Goal: Task Accomplishment & Management: Manage account settings

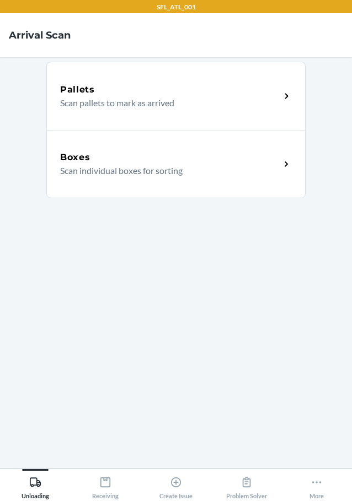
click at [158, 177] on p "Scan individual boxes for sorting" at bounding box center [165, 170] width 211 height 13
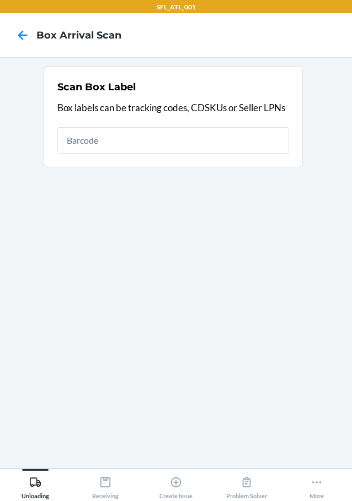
click at [159, 147] on input "text" at bounding box center [172, 140] width 231 height 26
drag, startPoint x: 111, startPoint y: 164, endPoint x: -1, endPoint y: 195, distance: 116.0
click at [0, 195] on html "SFL_ATL_001 Box Arrival Scan Scan Box Label Box labels can be tracking codes, C…" at bounding box center [176, 250] width 352 height 501
type input "9261290316871725548052"
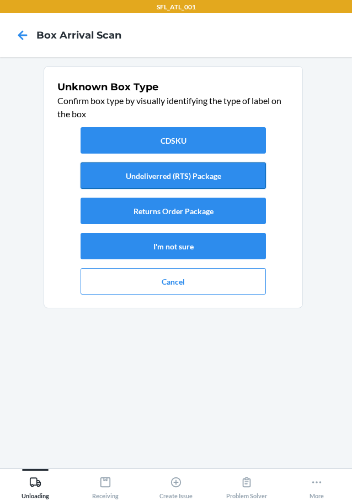
click at [218, 171] on button "Undeliverred (RTS) Package" at bounding box center [172, 176] width 185 height 26
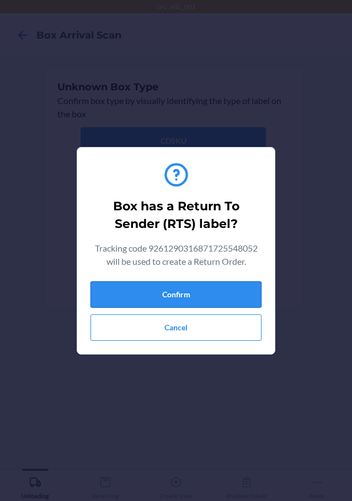
click at [233, 302] on button "Confirm" at bounding box center [175, 295] width 171 height 26
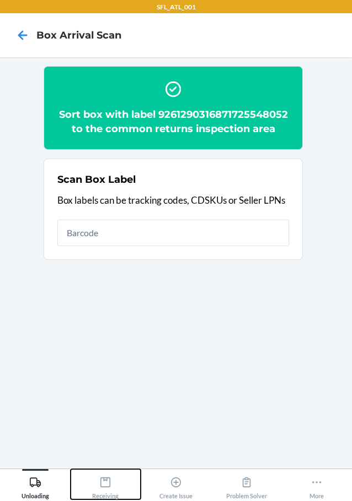
click at [110, 489] on div "Receiving" at bounding box center [105, 486] width 26 height 28
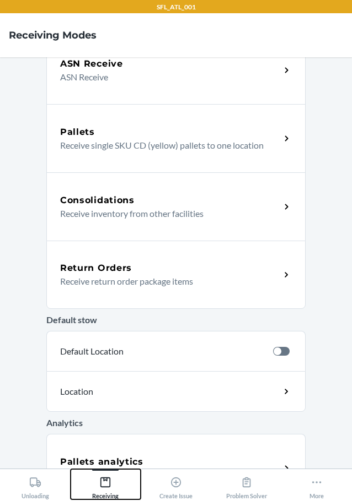
scroll to position [165, 0]
click at [174, 257] on div "Return Orders Receive return order package items" at bounding box center [175, 274] width 259 height 68
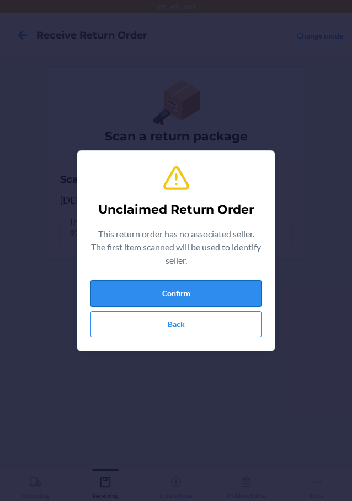
click at [179, 292] on button "Confirm" at bounding box center [175, 293] width 171 height 26
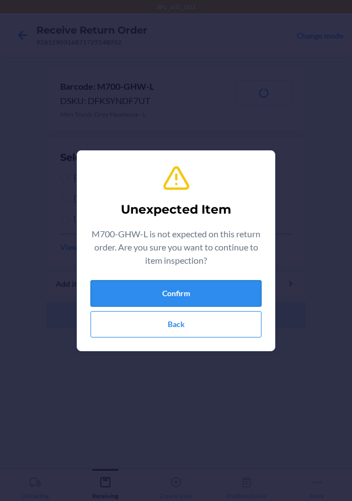
click at [183, 293] on button "Confirm" at bounding box center [175, 293] width 171 height 26
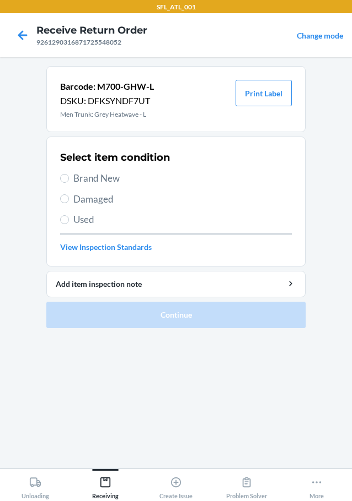
click at [93, 180] on span "Brand New" at bounding box center [182, 178] width 218 height 14
click at [69, 180] on input "Brand New" at bounding box center [64, 178] width 9 height 9
radio input "true"
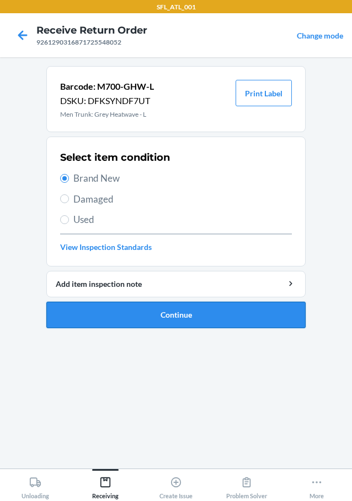
click at [208, 318] on button "Continue" at bounding box center [175, 315] width 259 height 26
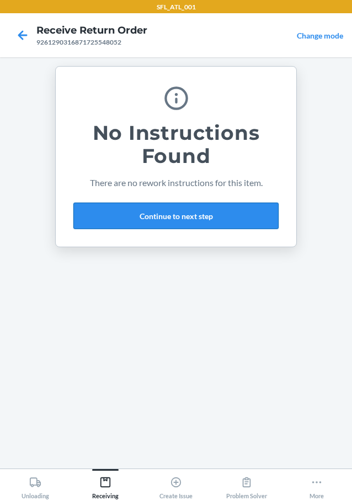
click at [208, 214] on button "Continue to next step" at bounding box center [175, 216] width 205 height 26
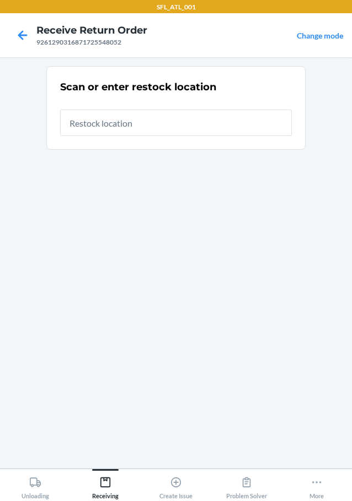
click at [188, 134] on input "text" at bounding box center [175, 123] width 231 height 26
type input "RTCart018"
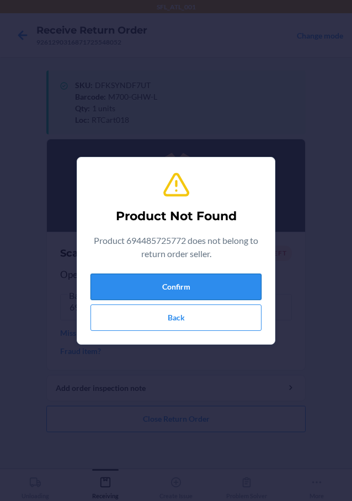
click at [193, 278] on button "Confirm" at bounding box center [175, 287] width 171 height 26
click at [193, 280] on button "Confirm" at bounding box center [175, 287] width 171 height 26
click at [208, 277] on button "Confirm" at bounding box center [175, 287] width 171 height 26
click at [210, 277] on button "Confirm" at bounding box center [175, 287] width 171 height 26
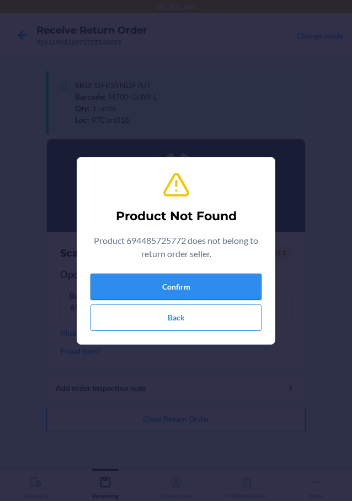
click at [194, 291] on button "Confirm" at bounding box center [175, 287] width 171 height 26
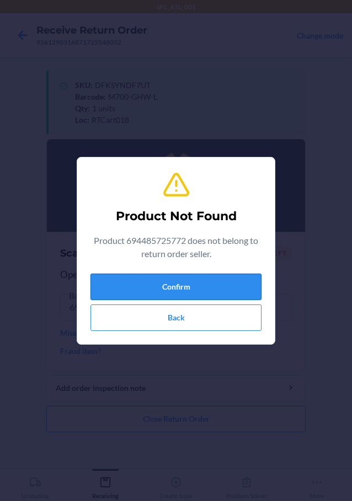
click at [194, 291] on button "Confirm" at bounding box center [175, 287] width 171 height 26
click at [195, 291] on button "Confirm" at bounding box center [175, 287] width 171 height 26
click at [195, 290] on button "Confirm" at bounding box center [175, 287] width 171 height 26
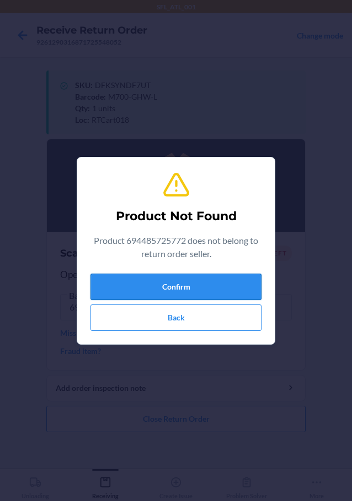
click at [198, 288] on button "Confirm" at bounding box center [175, 287] width 171 height 26
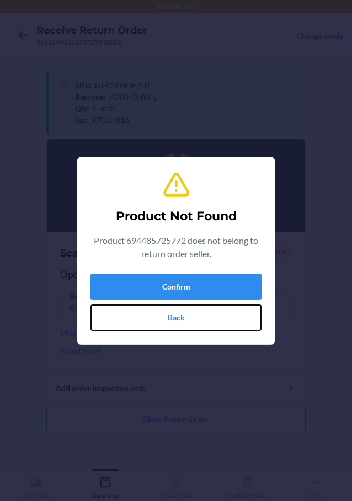
click at [201, 317] on button "Back" at bounding box center [175, 318] width 171 height 26
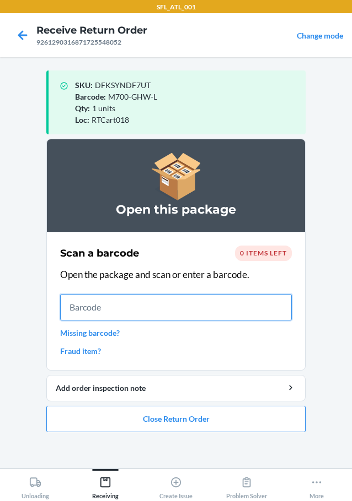
click at [189, 311] on input "text" at bounding box center [175, 307] width 231 height 26
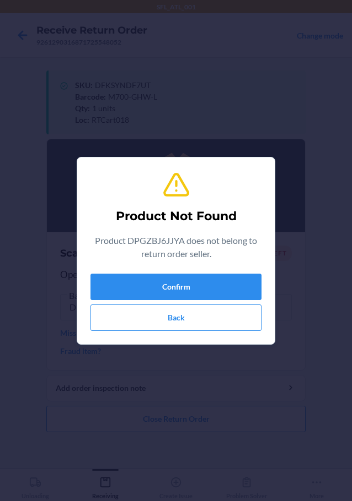
click at [168, 254] on p "Product DPGZBJ6JJYA does not belong to return order seller." at bounding box center [175, 247] width 171 height 26
drag, startPoint x: 181, startPoint y: 295, endPoint x: 186, endPoint y: 288, distance: 8.4
click at [182, 293] on button "Confirm" at bounding box center [175, 287] width 171 height 26
click at [188, 287] on button "Confirm" at bounding box center [175, 287] width 171 height 26
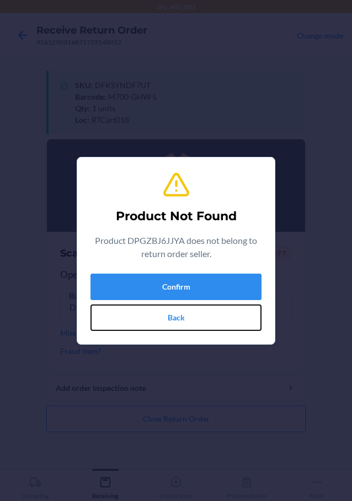
click at [187, 313] on button "Back" at bounding box center [175, 318] width 171 height 26
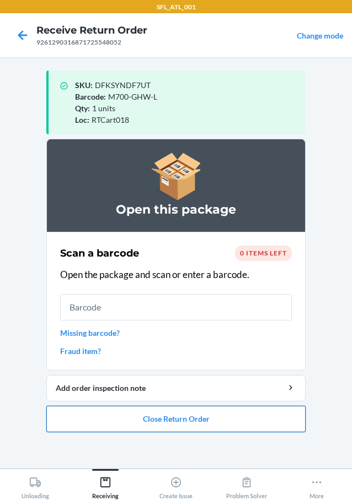
click at [193, 418] on button "Close Return Order" at bounding box center [175, 419] width 259 height 26
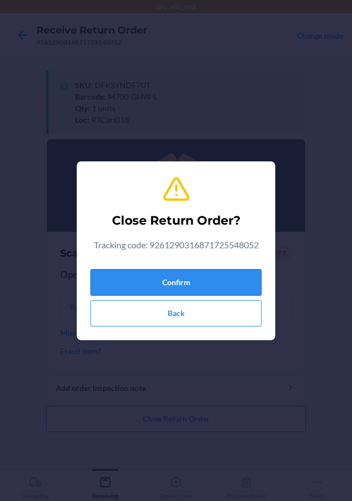
click at [199, 278] on button "Confirm" at bounding box center [175, 282] width 171 height 26
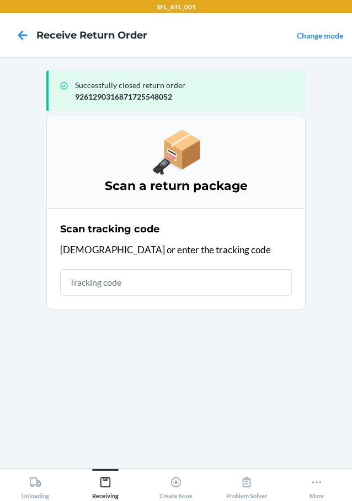
click at [188, 289] on input "text" at bounding box center [175, 282] width 231 height 26
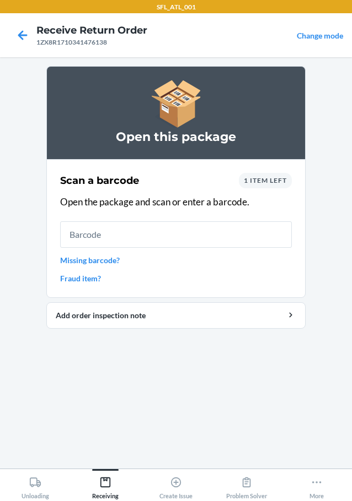
click at [210, 246] on input "text" at bounding box center [175, 235] width 231 height 26
click at [250, 183] on span "1 item left" at bounding box center [265, 180] width 43 height 8
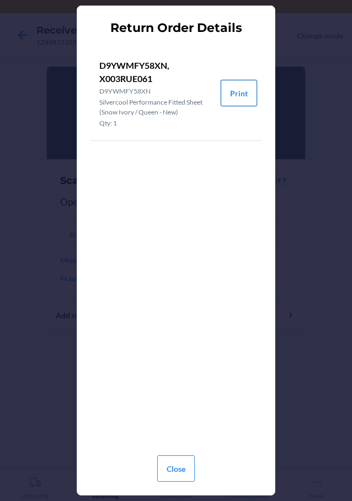
click at [235, 89] on button "Print" at bounding box center [238, 93] width 36 height 26
click at [182, 460] on button "Close" at bounding box center [175, 469] width 37 height 26
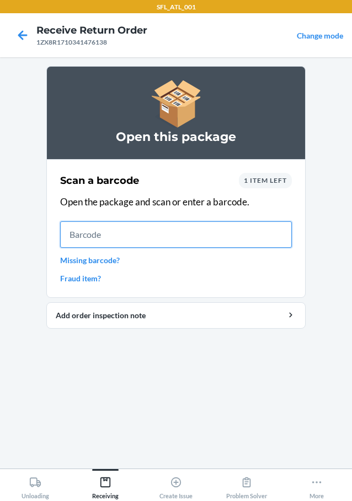
click at [145, 238] on input "text" at bounding box center [175, 235] width 231 height 26
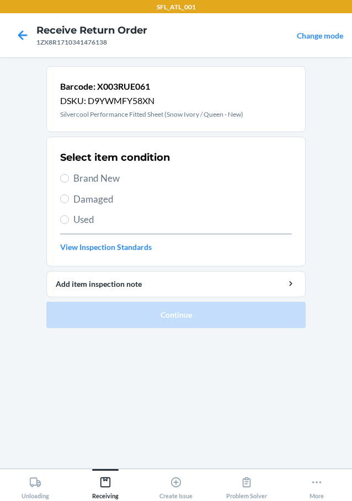
drag, startPoint x: 117, startPoint y: 180, endPoint x: 115, endPoint y: 187, distance: 7.5
click at [116, 180] on span "Brand New" at bounding box center [182, 178] width 218 height 14
click at [69, 180] on input "Brand New" at bounding box center [64, 178] width 9 height 9
radio input "true"
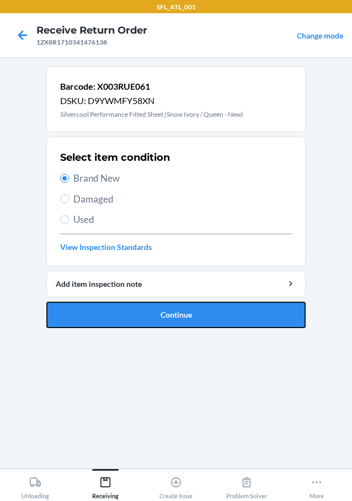
click at [210, 319] on button "Continue" at bounding box center [175, 315] width 259 height 26
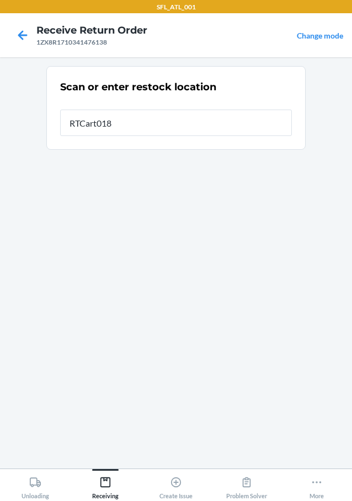
type input "RTCart018"
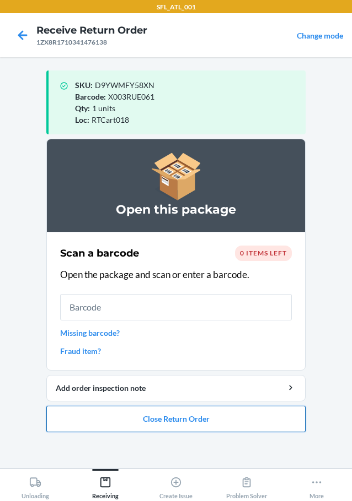
click at [268, 425] on button "Close Return Order" at bounding box center [175, 419] width 259 height 26
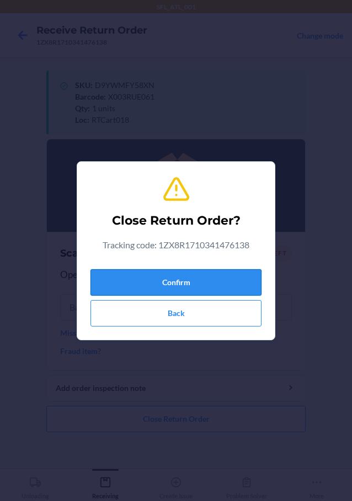
click at [218, 281] on button "Confirm" at bounding box center [175, 282] width 171 height 26
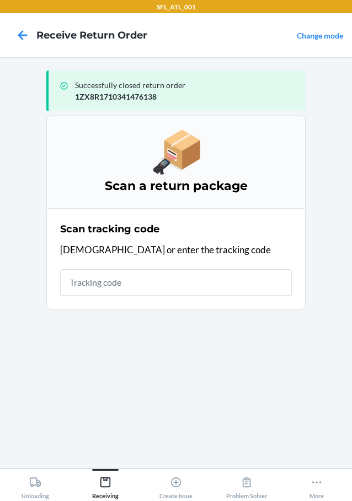
click at [197, 282] on input "text" at bounding box center [175, 282] width 231 height 26
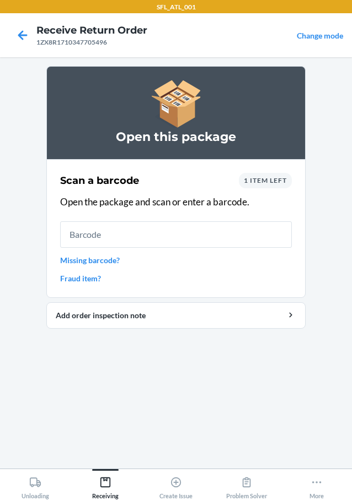
click at [166, 240] on input "text" at bounding box center [175, 235] width 231 height 26
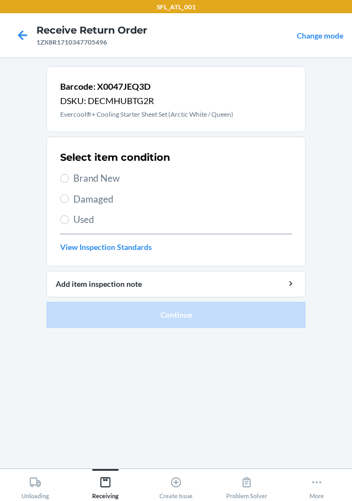
click at [107, 181] on span "Brand New" at bounding box center [182, 178] width 218 height 14
click at [69, 181] on input "Brand New" at bounding box center [64, 178] width 9 height 9
radio input "true"
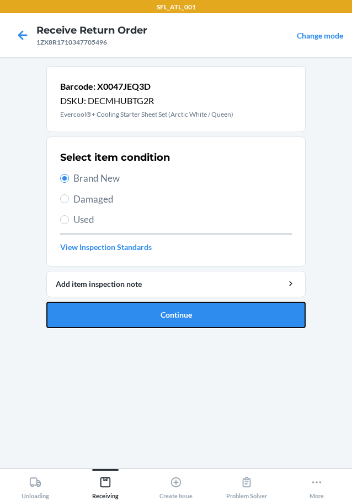
click at [152, 309] on button "Continue" at bounding box center [175, 315] width 259 height 26
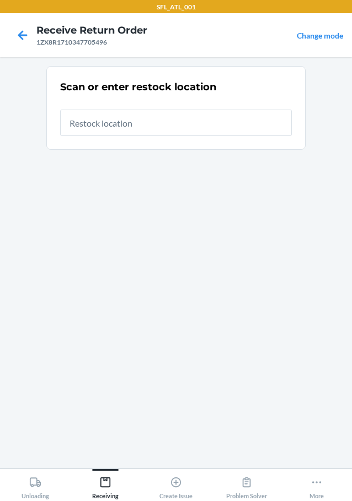
click at [174, 122] on input "text" at bounding box center [175, 123] width 231 height 26
type input "RTCart018"
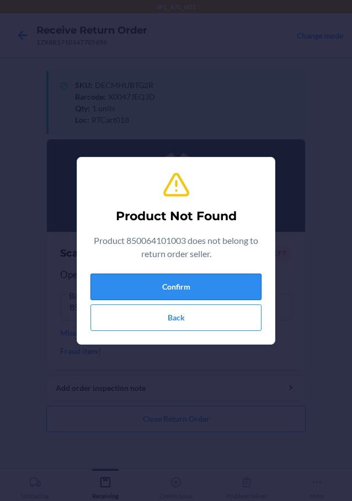
click at [202, 289] on button "Confirm" at bounding box center [175, 287] width 171 height 26
click at [192, 320] on button "Back" at bounding box center [175, 318] width 171 height 26
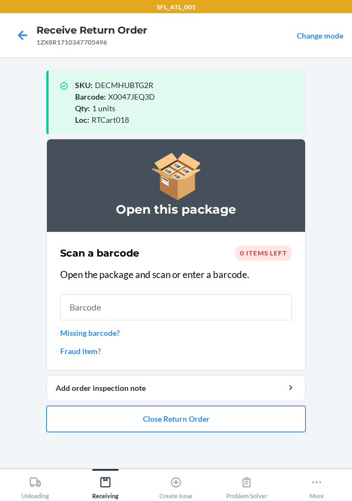
click at [195, 413] on button "Close Return Order" at bounding box center [175, 419] width 259 height 26
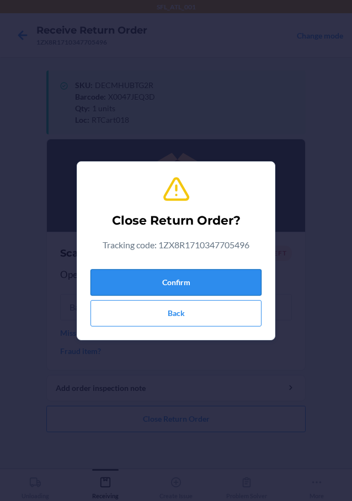
click at [201, 283] on button "Confirm" at bounding box center [175, 282] width 171 height 26
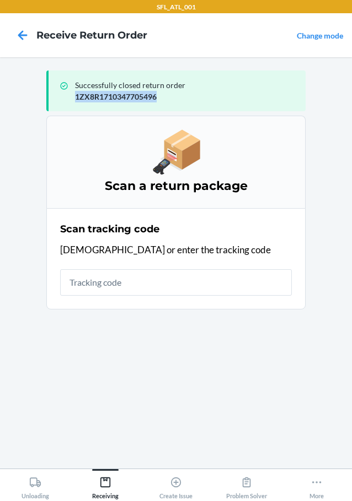
drag, startPoint x: 160, startPoint y: 94, endPoint x: 73, endPoint y: 101, distance: 87.3
click at [74, 103] on div "Successfully closed return order 1ZX8R1710347705496" at bounding box center [175, 91] width 259 height 41
drag, startPoint x: 11, startPoint y: 224, endPoint x: 10, endPoint y: 199, distance: 24.8
click at [11, 224] on main "Successfully closed return order 1ZX8R1710347705496 Scan a return package Scan …" at bounding box center [176, 263] width 352 height 412
drag, startPoint x: 157, startPoint y: 96, endPoint x: 75, endPoint y: 99, distance: 81.6
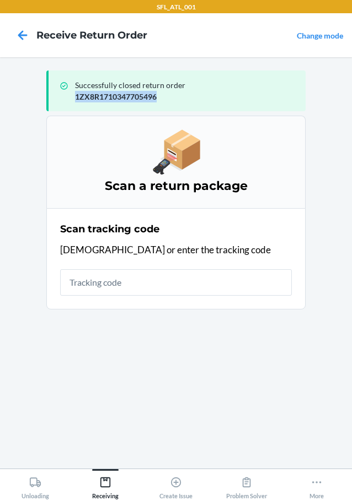
click at [75, 99] on p "1ZX8R1710347705496" at bounding box center [186, 97] width 222 height 12
copy p "1ZX8R1710347705496"
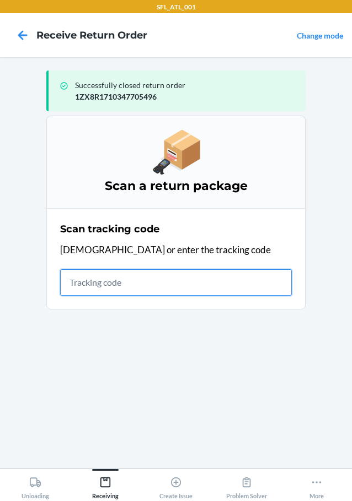
click at [150, 280] on input "text" at bounding box center [175, 282] width 231 height 26
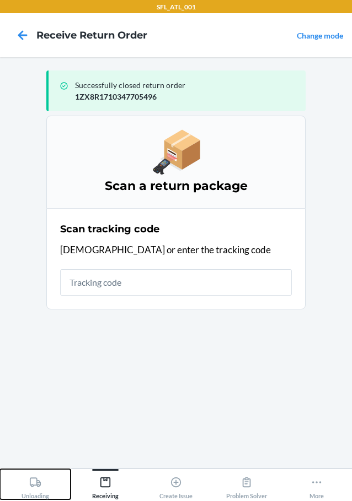
drag, startPoint x: 150, startPoint y: 282, endPoint x: 30, endPoint y: 478, distance: 230.0
click at [30, 478] on icon at bounding box center [35, 483] width 12 height 12
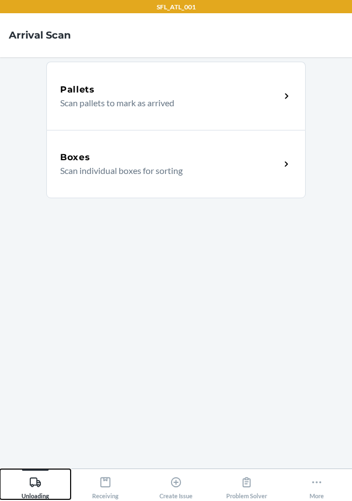
click at [33, 478] on icon at bounding box center [35, 482] width 11 height 9
click at [142, 178] on div "Boxes Scan individual boxes for sorting" at bounding box center [175, 164] width 259 height 68
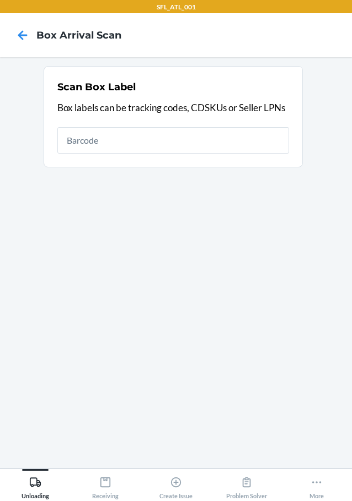
type input "1ZX8R1710347705496"
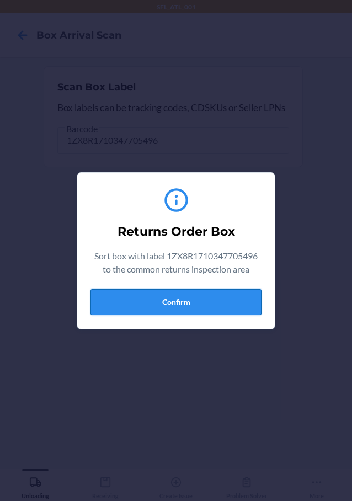
click at [223, 306] on button "Confirm" at bounding box center [175, 302] width 171 height 26
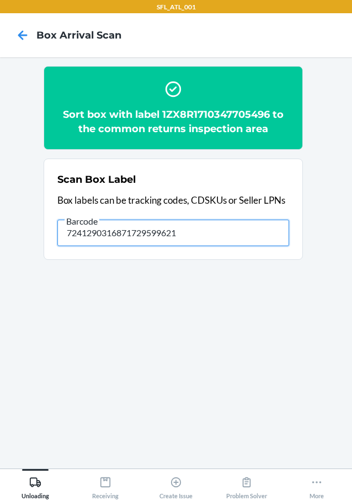
type input "7241290316871729599621"
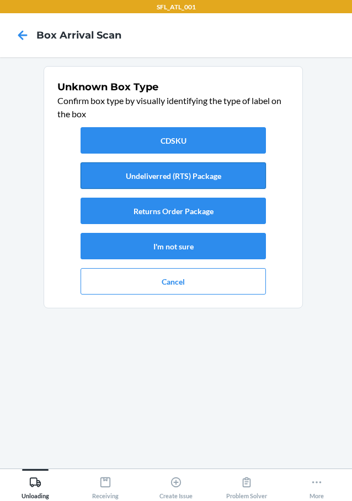
click at [210, 172] on button "Undeliverred (RTS) Package" at bounding box center [172, 176] width 185 height 26
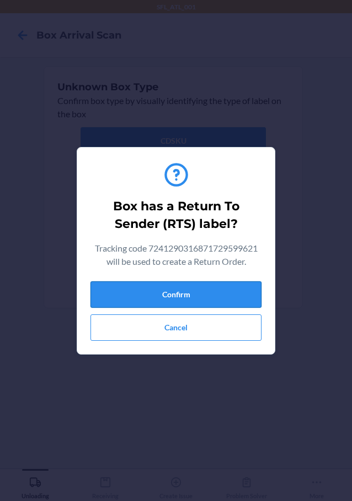
click at [229, 295] on button "Confirm" at bounding box center [175, 295] width 171 height 26
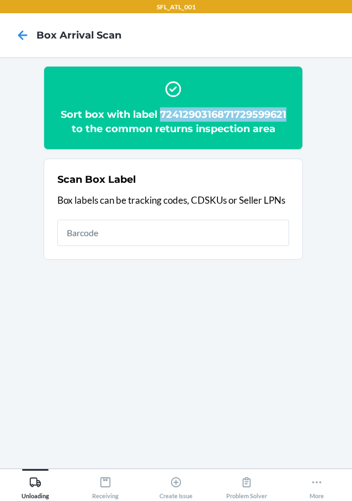
drag, startPoint x: 289, startPoint y: 108, endPoint x: 161, endPoint y: 115, distance: 128.0
click at [161, 115] on section "Sort box with label 7241290316871729599621 to the common returns inspection area" at bounding box center [173, 108] width 259 height 84
copy h2 "7241290316871729599621"
drag, startPoint x: 104, startPoint y: 484, endPoint x: 99, endPoint y: 473, distance: 12.3
click at [104, 484] on icon at bounding box center [105, 483] width 12 height 12
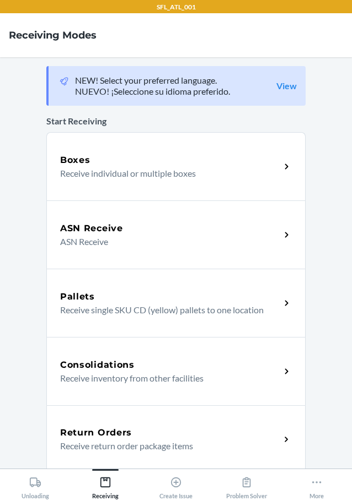
click at [174, 434] on div "Return Orders" at bounding box center [170, 432] width 220 height 13
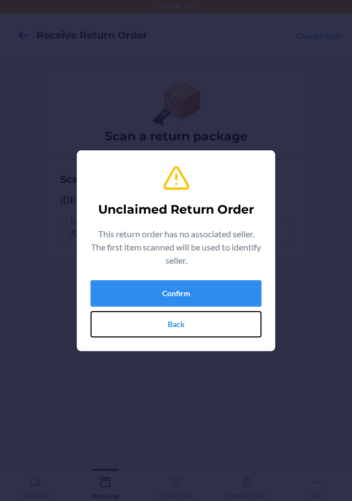
click at [178, 315] on button "Back" at bounding box center [175, 324] width 171 height 26
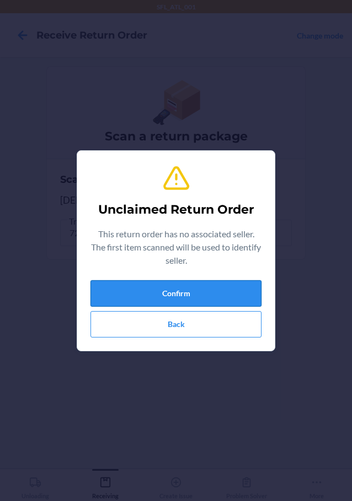
click at [197, 293] on button "Confirm" at bounding box center [175, 293] width 171 height 26
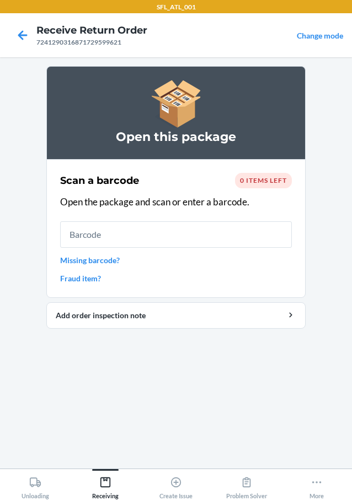
click at [197, 244] on input "text" at bounding box center [175, 235] width 231 height 26
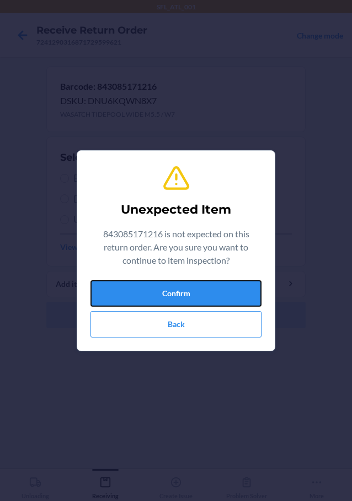
drag, startPoint x: 163, startPoint y: 291, endPoint x: 168, endPoint y: 303, distance: 12.6
click at [164, 291] on button "Confirm" at bounding box center [175, 293] width 171 height 26
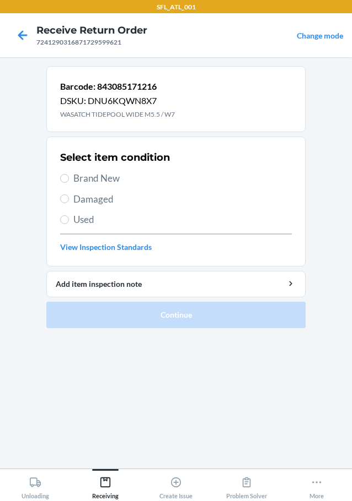
click at [96, 181] on span "Brand New" at bounding box center [182, 178] width 218 height 14
click at [69, 181] on input "Brand New" at bounding box center [64, 178] width 9 height 9
radio input "true"
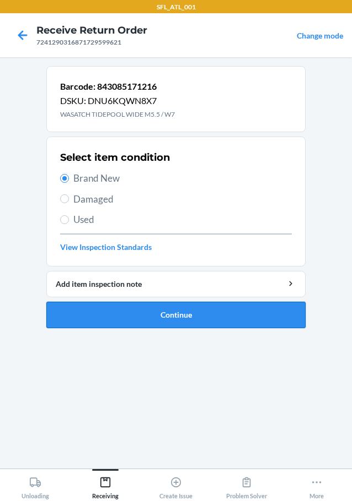
click at [182, 311] on button "Continue" at bounding box center [175, 315] width 259 height 26
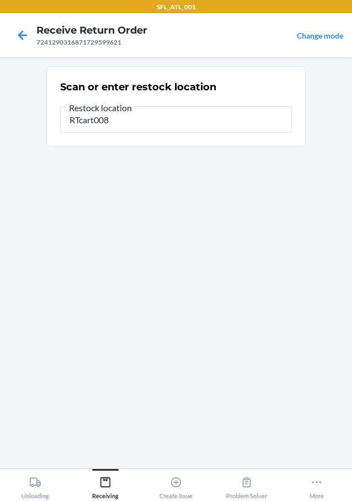
type input "RTcart008"
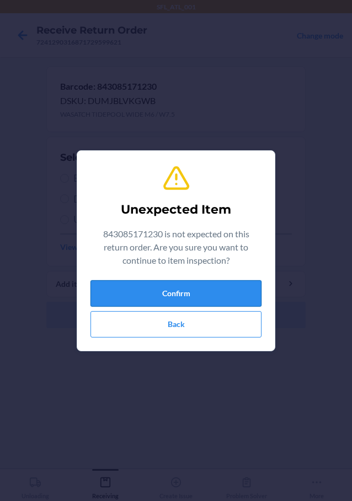
click at [245, 293] on button "Confirm" at bounding box center [175, 293] width 171 height 26
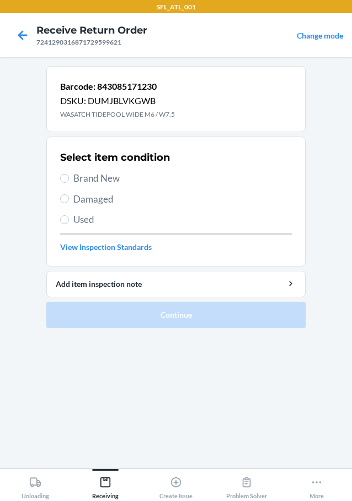
click at [94, 177] on span "Brand New" at bounding box center [182, 178] width 218 height 14
click at [69, 177] on input "Brand New" at bounding box center [64, 178] width 9 height 9
radio input "true"
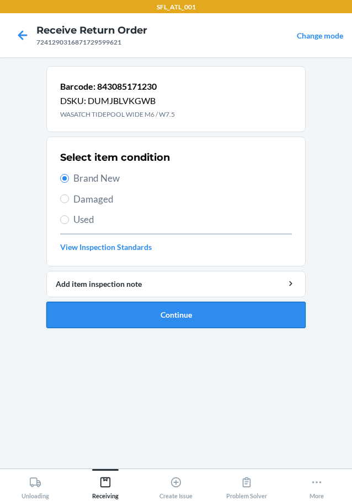
click at [123, 307] on button "Continue" at bounding box center [175, 315] width 259 height 26
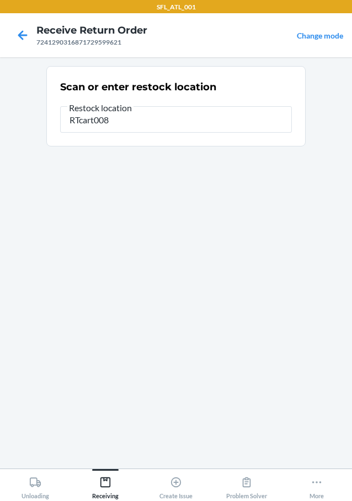
type input "RTcart008"
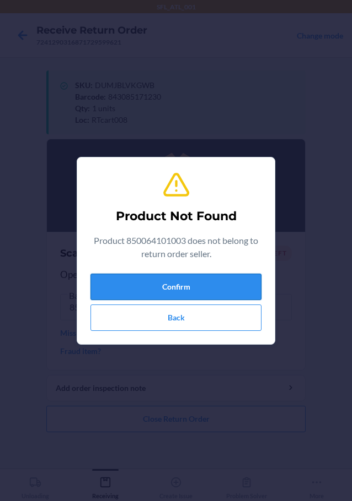
click at [107, 287] on button "Confirm" at bounding box center [175, 287] width 171 height 26
click at [160, 309] on button "Back" at bounding box center [175, 318] width 171 height 26
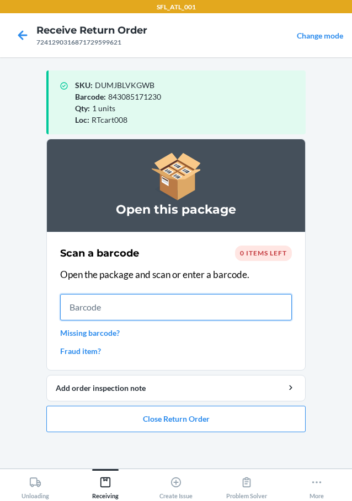
click at [151, 302] on input "text" at bounding box center [175, 307] width 231 height 26
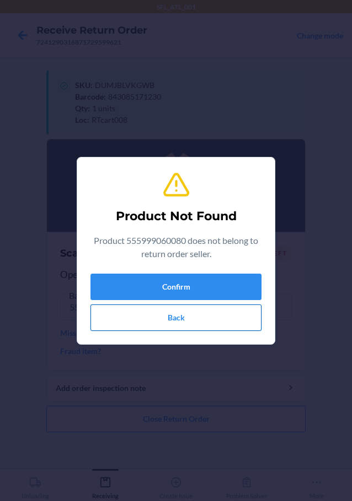
click at [166, 322] on button "Back" at bounding box center [175, 318] width 171 height 26
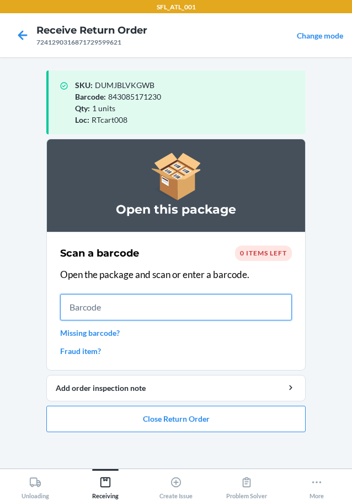
click at [170, 301] on input "text" at bounding box center [175, 307] width 231 height 26
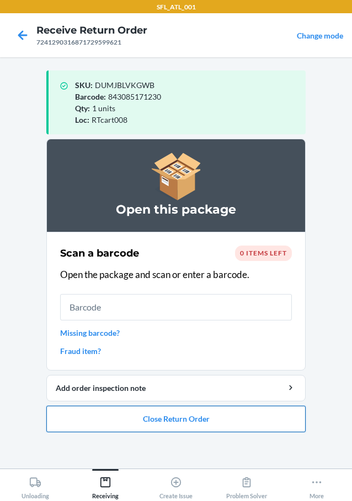
click at [193, 414] on button "Close Return Order" at bounding box center [175, 419] width 259 height 26
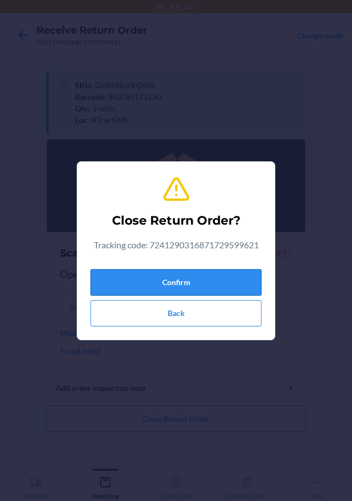
click at [219, 276] on button "Confirm" at bounding box center [175, 282] width 171 height 26
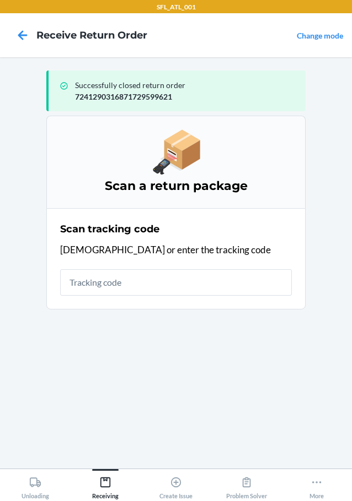
click at [167, 295] on input "text" at bounding box center [175, 282] width 231 height 26
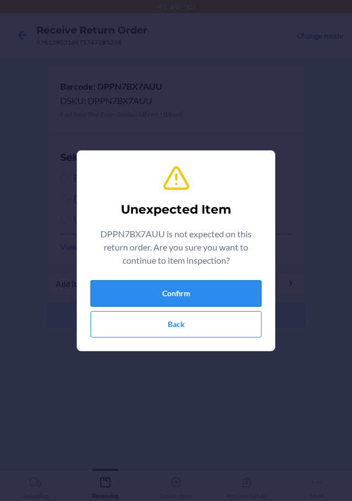
click at [235, 290] on button "Confirm" at bounding box center [175, 293] width 171 height 26
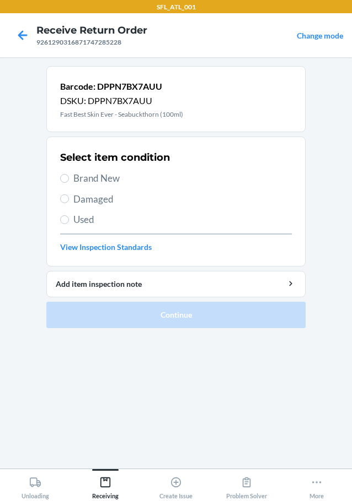
click at [102, 175] on span "Brand New" at bounding box center [182, 178] width 218 height 14
click at [69, 175] on input "Brand New" at bounding box center [64, 178] width 9 height 9
radio input "true"
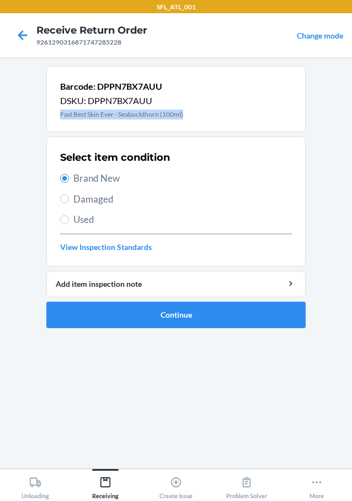
drag, startPoint x: 58, startPoint y: 114, endPoint x: 190, endPoint y: 117, distance: 132.3
click at [190, 117] on div "Barcode: DPPN7BX7AUU DSKU: DPPN7BX7AUU Fast Best Skin Ever - Seabuckthorn (100m…" at bounding box center [175, 99] width 259 height 66
click at [174, 317] on button "Continue" at bounding box center [175, 315] width 259 height 26
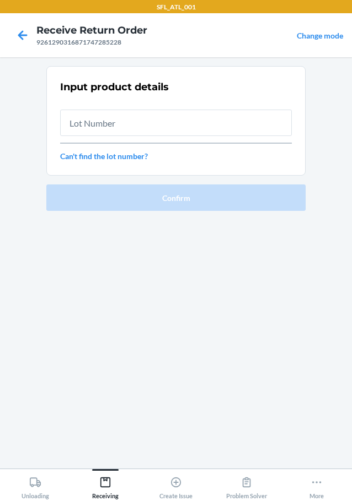
click at [137, 123] on input "text" at bounding box center [175, 123] width 231 height 26
type input "35875"
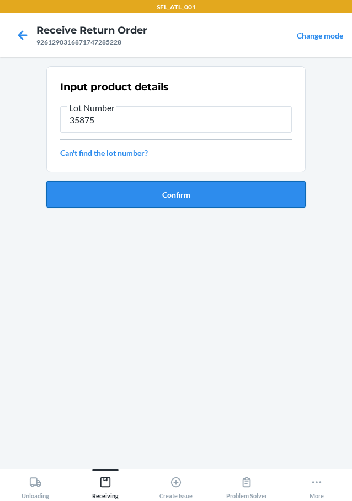
click at [143, 206] on button "Confirm" at bounding box center [175, 194] width 259 height 26
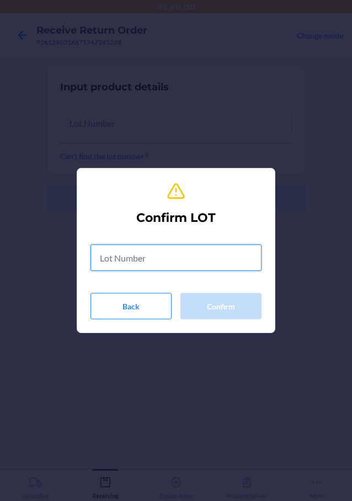
drag, startPoint x: 156, startPoint y: 253, endPoint x: 148, endPoint y: 248, distance: 9.6
click at [158, 253] on input "text" at bounding box center [175, 258] width 171 height 26
type input "35875"
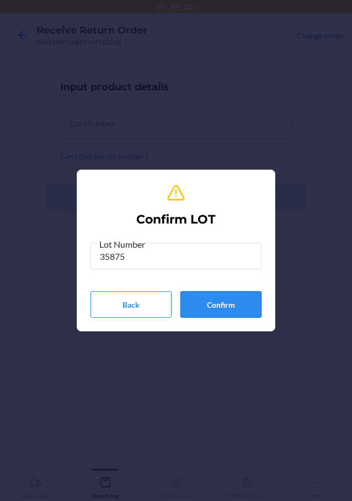
click at [238, 312] on button "Confirm" at bounding box center [220, 304] width 81 height 26
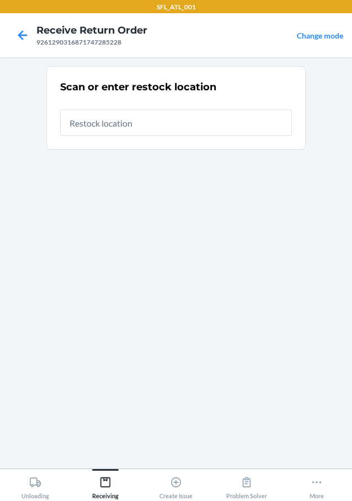
click at [156, 124] on input "text" at bounding box center [175, 123] width 231 height 26
type input "RTCart018"
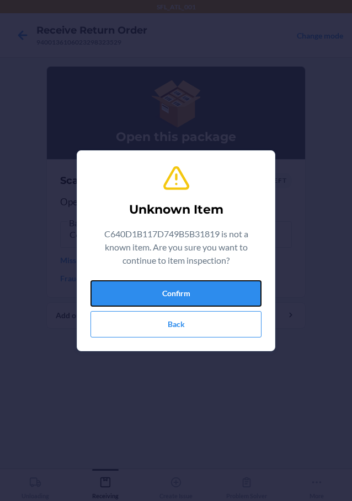
click at [217, 288] on button "Confirm" at bounding box center [175, 293] width 171 height 26
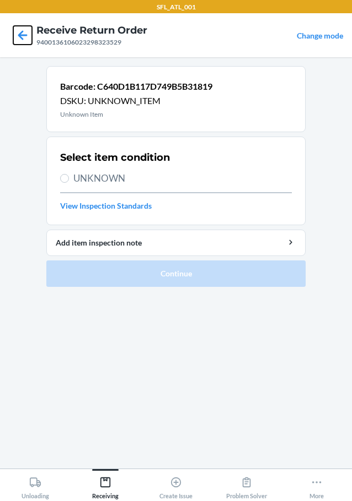
click at [23, 39] on icon at bounding box center [22, 34] width 9 height 9
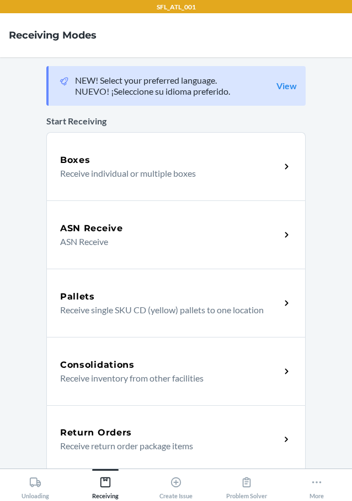
click at [202, 460] on div "Return Orders Receive return order package items" at bounding box center [175, 440] width 259 height 68
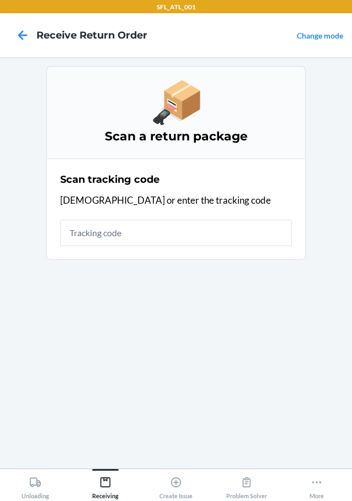
click at [145, 231] on input "text" at bounding box center [175, 233] width 231 height 26
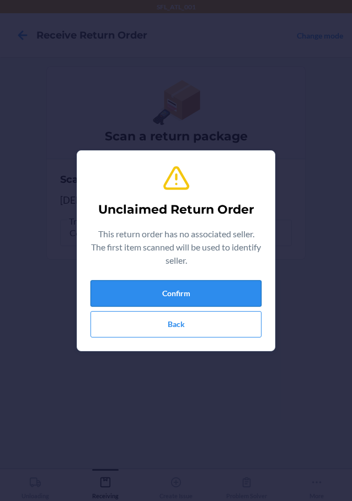
click at [204, 288] on button "Confirm" at bounding box center [175, 293] width 171 height 26
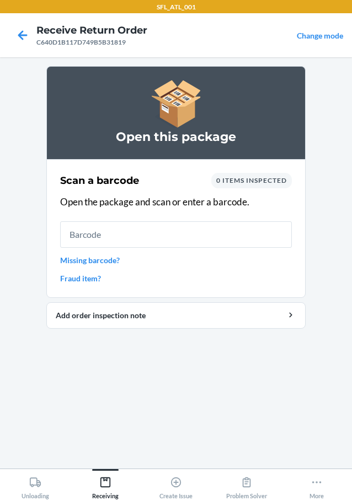
click at [168, 239] on input "text" at bounding box center [175, 235] width 231 height 26
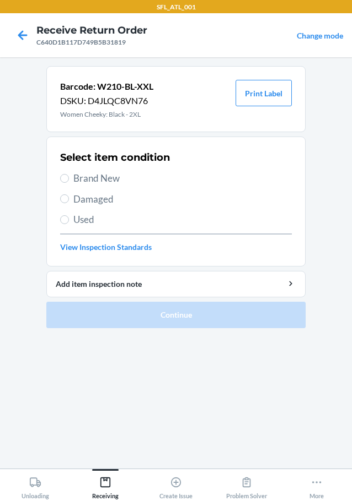
click at [104, 182] on span "Brand New" at bounding box center [182, 178] width 218 height 14
click at [69, 182] on input "Brand New" at bounding box center [64, 178] width 9 height 9
radio input "true"
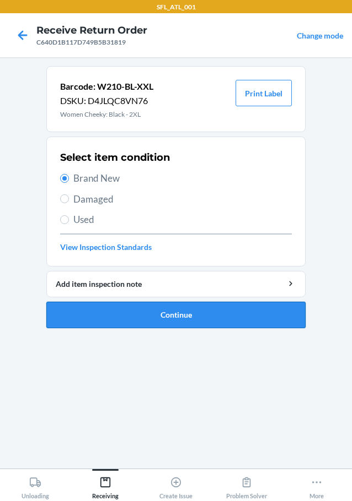
click at [203, 326] on button "Continue" at bounding box center [175, 315] width 259 height 26
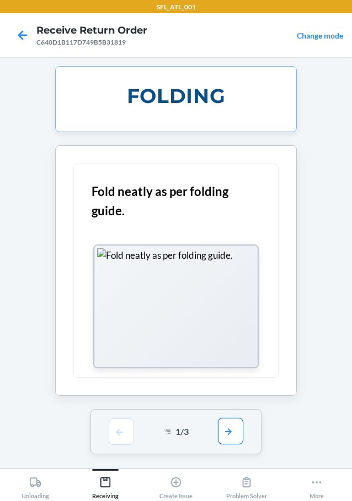
click at [222, 426] on button "button" at bounding box center [230, 431] width 25 height 26
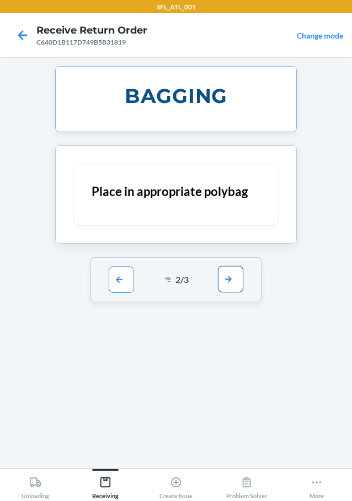
click at [228, 280] on button "button" at bounding box center [230, 279] width 25 height 26
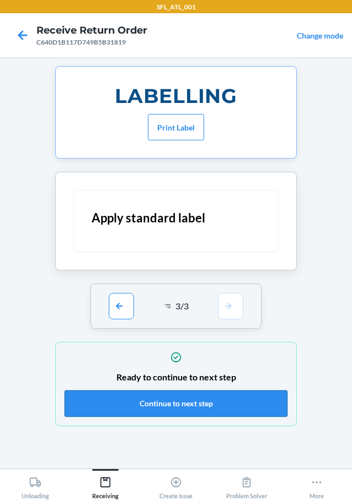
click at [211, 402] on button "Continue to next step" at bounding box center [175, 404] width 223 height 26
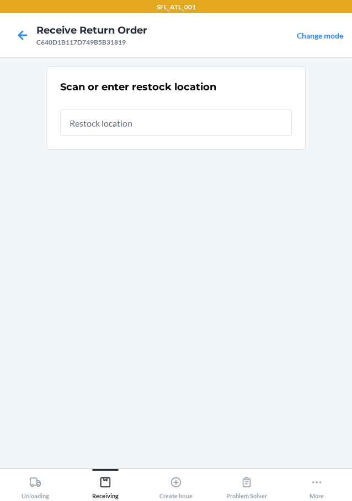
click at [177, 128] on input "text" at bounding box center [175, 123] width 231 height 26
type input "RTCart018"
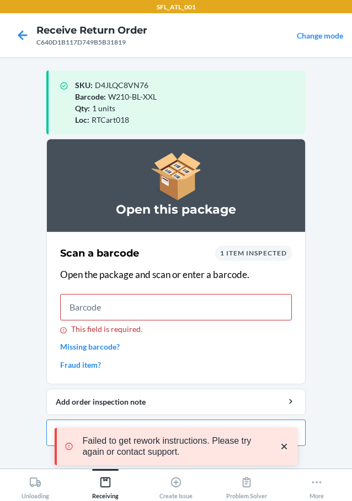
click at [269, 449] on div "Failed to get rework instructions. Please try again or contact support." at bounding box center [176, 447] width 225 height 22
click at [287, 444] on icon "close toast" at bounding box center [283, 446] width 11 height 11
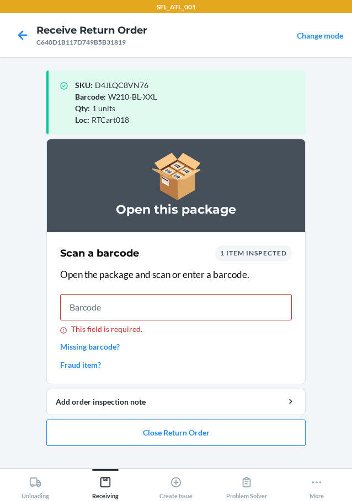
click at [244, 258] on div "1 item inspected" at bounding box center [253, 253] width 77 height 15
click at [246, 254] on span "1 item inspected" at bounding box center [253, 253] width 67 height 8
click at [247, 253] on span "1 item inspected" at bounding box center [253, 253] width 67 height 8
click at [242, 255] on span "1 item inspected" at bounding box center [253, 253] width 67 height 8
click at [196, 439] on button "Close Return Order" at bounding box center [175, 433] width 259 height 26
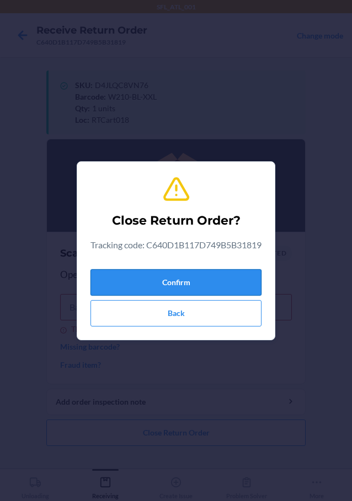
click at [224, 284] on button "Confirm" at bounding box center [175, 282] width 171 height 26
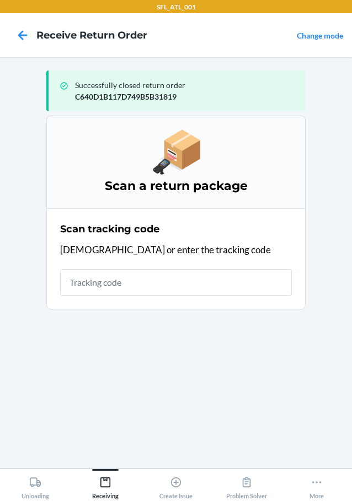
click at [181, 288] on input "text" at bounding box center [175, 282] width 231 height 26
drag, startPoint x: 179, startPoint y: 92, endPoint x: 74, endPoint y: 98, distance: 104.9
click at [74, 98] on div "Successfully closed return order C640D1B117D749B5B31819" at bounding box center [175, 91] width 259 height 41
copy p "C640D1B117D749B5B31819"
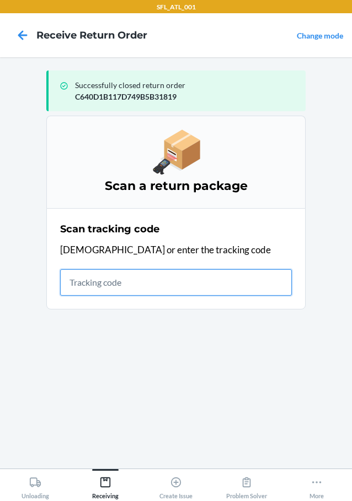
click at [157, 278] on input "text" at bounding box center [175, 282] width 231 height 26
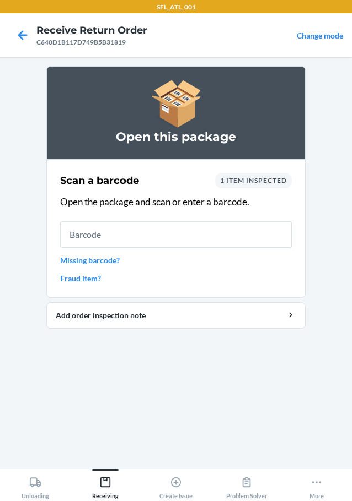
click at [181, 226] on input "text" at bounding box center [175, 235] width 231 height 26
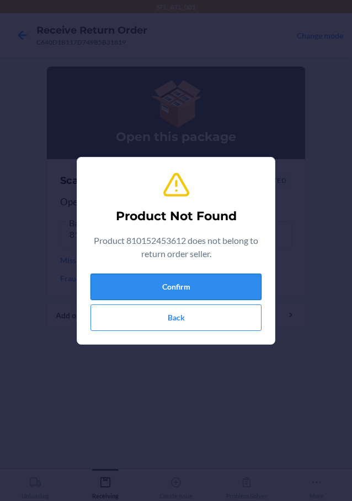
click at [241, 291] on button "Confirm" at bounding box center [175, 287] width 171 height 26
click at [186, 321] on button "Back" at bounding box center [175, 318] width 171 height 26
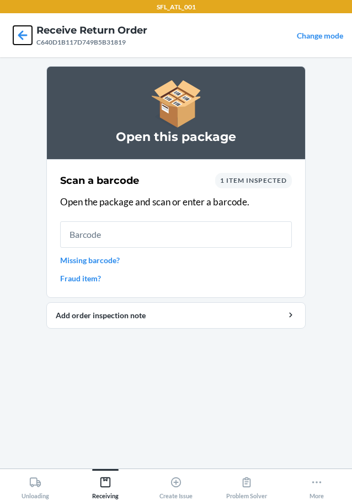
click at [20, 39] on icon at bounding box center [22, 35] width 19 height 19
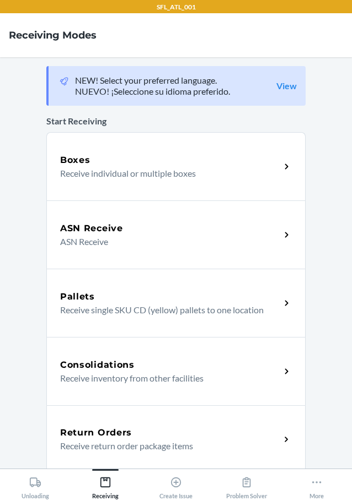
click at [138, 441] on p "Receive return order package items" at bounding box center [165, 446] width 211 height 13
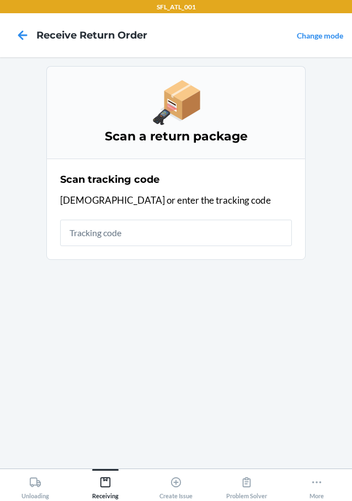
click at [174, 239] on input "text" at bounding box center [175, 233] width 231 height 26
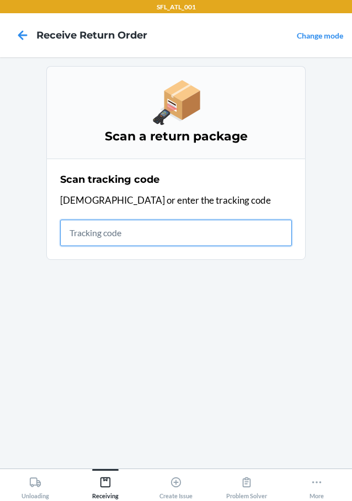
click at [210, 228] on input "text" at bounding box center [175, 233] width 231 height 26
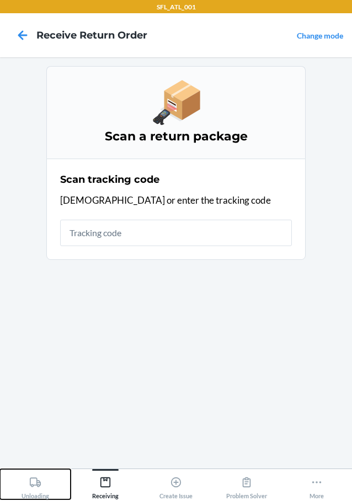
drag, startPoint x: 210, startPoint y: 228, endPoint x: 34, endPoint y: 482, distance: 309.2
click at [34, 482] on icon at bounding box center [35, 483] width 12 height 12
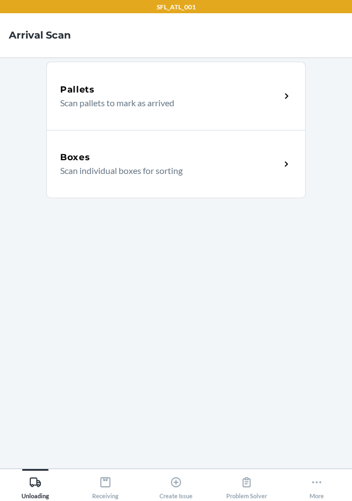
click at [106, 161] on div "Boxes" at bounding box center [170, 157] width 220 height 13
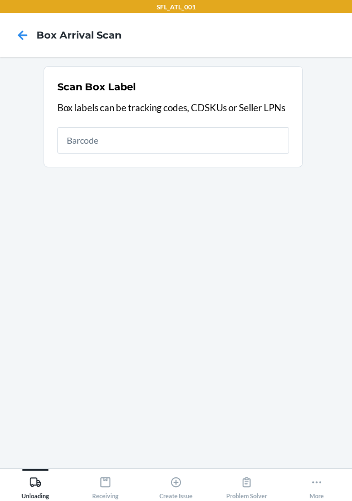
type input "42030259940013610602329832352965"
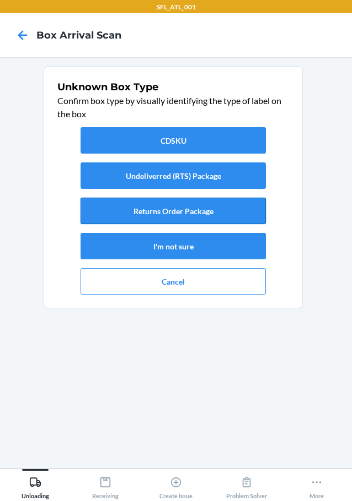
click at [208, 204] on button "Returns Order Package" at bounding box center [172, 211] width 185 height 26
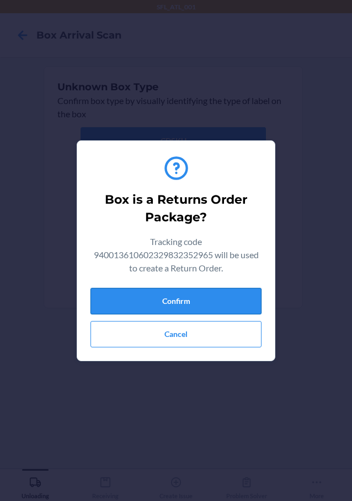
click at [197, 297] on button "Confirm" at bounding box center [175, 301] width 171 height 26
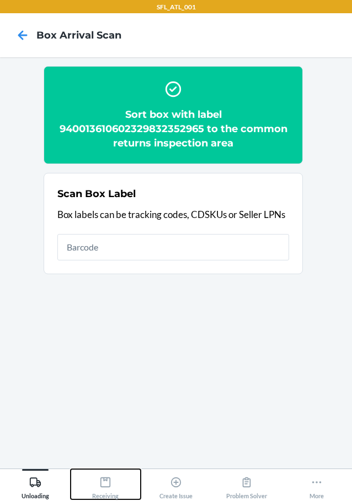
click at [94, 482] on div "Receiving" at bounding box center [105, 486] width 26 height 28
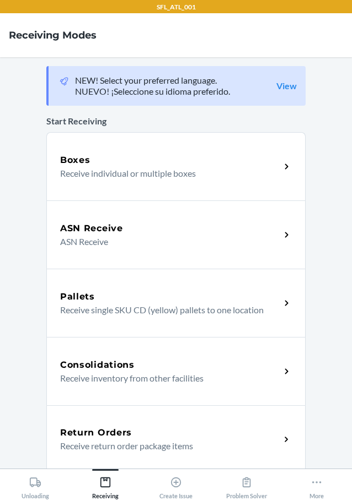
click at [142, 457] on div "Return Orders Receive return order package items" at bounding box center [175, 440] width 259 height 68
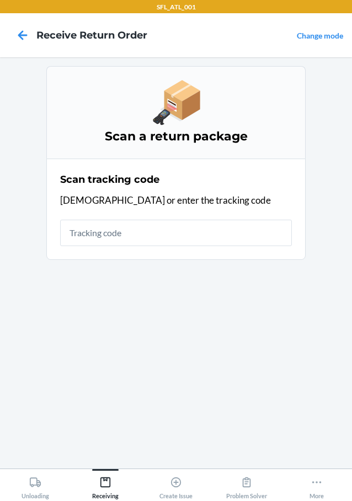
click at [199, 242] on input "text" at bounding box center [175, 233] width 231 height 26
click at [39, 482] on icon at bounding box center [35, 482] width 11 height 9
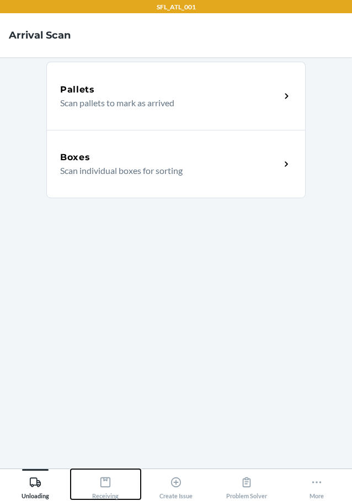
click at [99, 476] on div "Receiving" at bounding box center [105, 486] width 26 height 28
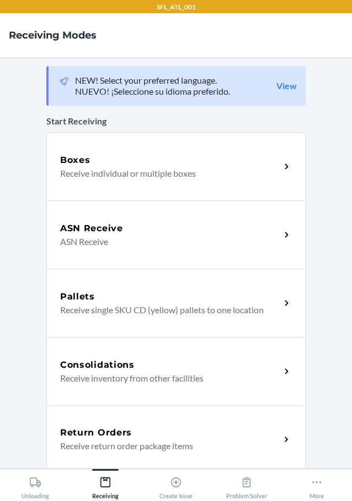
click at [150, 455] on div "Return Orders Receive return order package items" at bounding box center [175, 440] width 259 height 68
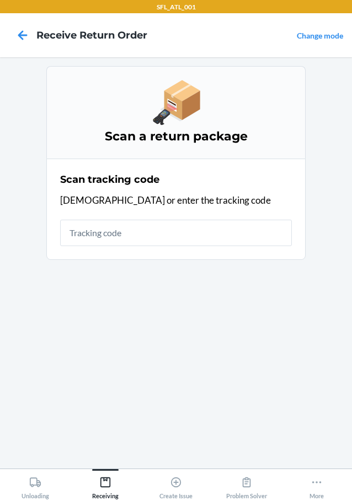
drag, startPoint x: 188, startPoint y: 237, endPoint x: 159, endPoint y: 237, distance: 29.8
click at [159, 237] on input "text" at bounding box center [175, 233] width 231 height 26
click at [159, 236] on input "text" at bounding box center [175, 233] width 231 height 26
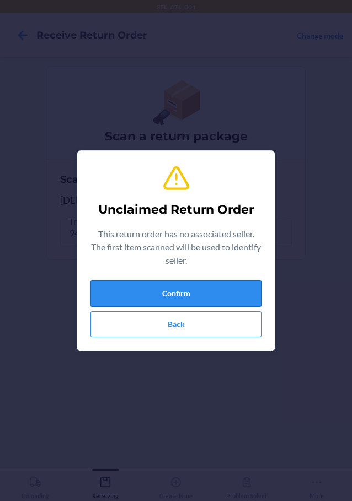
click at [198, 297] on button "Confirm" at bounding box center [175, 293] width 171 height 26
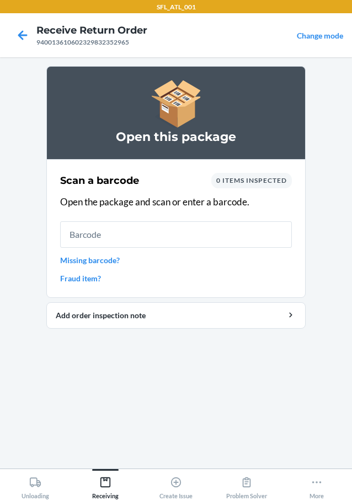
click at [180, 237] on input "text" at bounding box center [175, 235] width 231 height 26
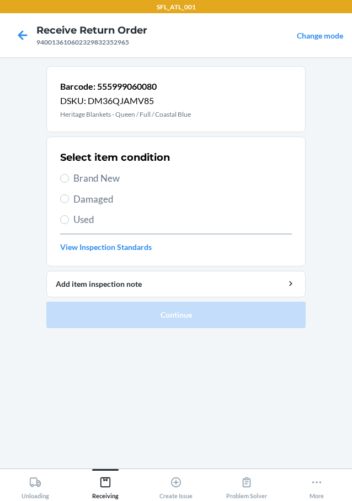
drag, startPoint x: 78, startPoint y: 175, endPoint x: 85, endPoint y: 192, distance: 18.0
click at [78, 176] on span "Brand New" at bounding box center [182, 178] width 218 height 14
click at [69, 176] on input "Brand New" at bounding box center [64, 178] width 9 height 9
radio input "true"
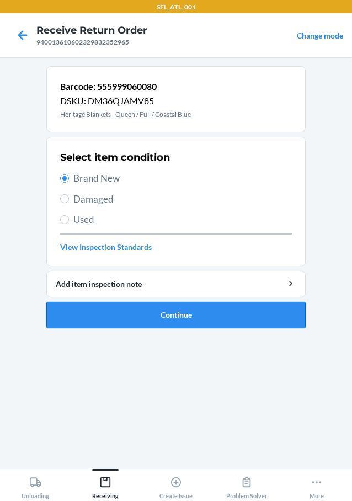
click at [112, 306] on button "Continue" at bounding box center [175, 315] width 259 height 26
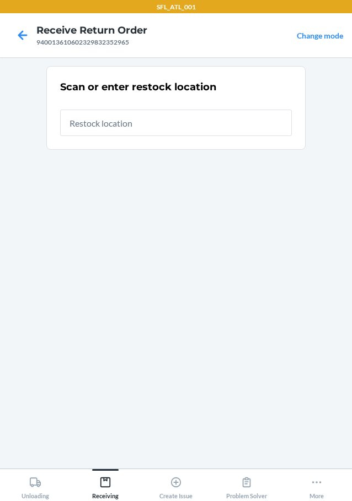
click at [255, 126] on input "text" at bounding box center [175, 123] width 231 height 26
type input "RTcart007"
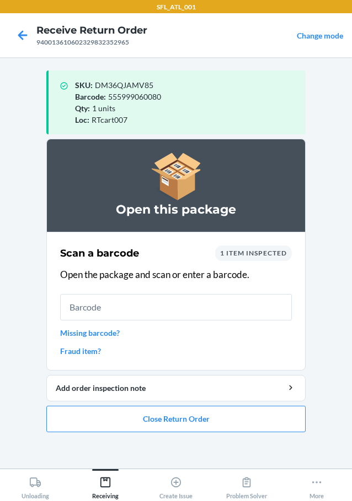
click at [172, 303] on input "text" at bounding box center [175, 307] width 231 height 26
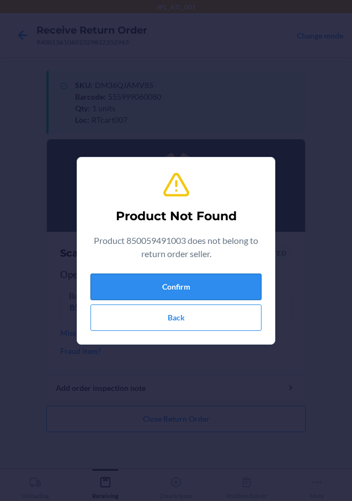
click at [159, 284] on button "Confirm" at bounding box center [175, 287] width 171 height 26
click at [145, 313] on button "Back" at bounding box center [175, 318] width 171 height 26
click at [245, 323] on button "Back" at bounding box center [175, 318] width 171 height 26
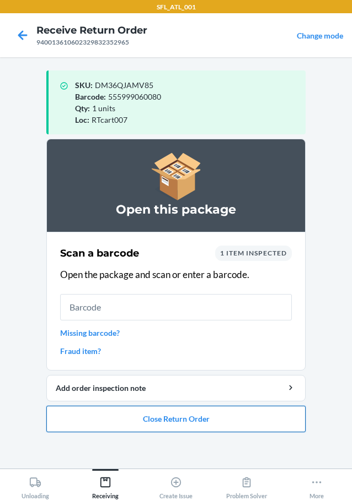
click at [270, 411] on button "Close Return Order" at bounding box center [175, 419] width 259 height 26
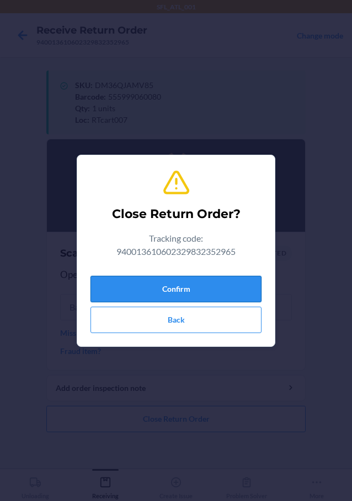
click at [219, 284] on button "Confirm" at bounding box center [175, 289] width 171 height 26
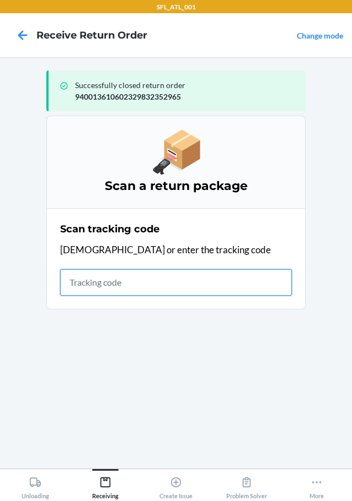
click at [144, 291] on input "text" at bounding box center [175, 282] width 231 height 26
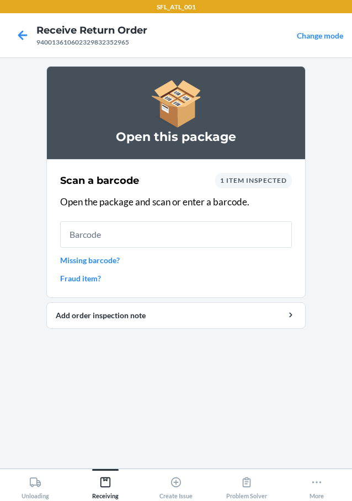
click at [242, 179] on span "1 item inspected" at bounding box center [253, 180] width 67 height 8
click at [245, 179] on span "1 item inspected" at bounding box center [253, 180] width 67 height 8
click at [217, 185] on div "1 item inspected" at bounding box center [253, 180] width 77 height 15
click at [220, 176] on span "1 item inspected" at bounding box center [253, 180] width 67 height 8
click at [226, 178] on span "1 item inspected" at bounding box center [253, 180] width 67 height 8
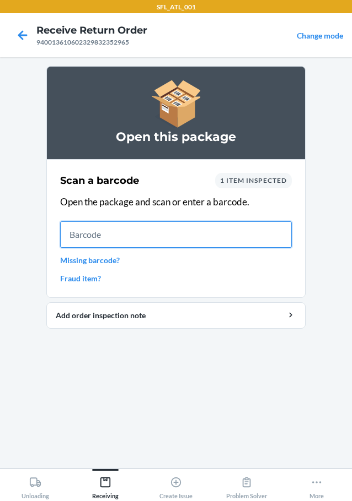
click at [251, 229] on input "text" at bounding box center [175, 235] width 231 height 26
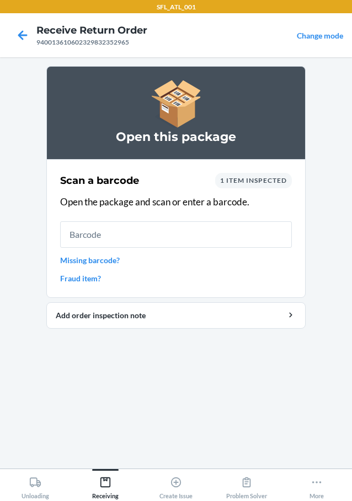
drag, startPoint x: 13, startPoint y: 32, endPoint x: 53, endPoint y: 44, distance: 42.5
click at [13, 32] on div at bounding box center [23, 35] width 28 height 28
drag, startPoint x: 17, startPoint y: 34, endPoint x: 26, endPoint y: 36, distance: 9.5
click at [18, 34] on icon at bounding box center [22, 35] width 19 height 19
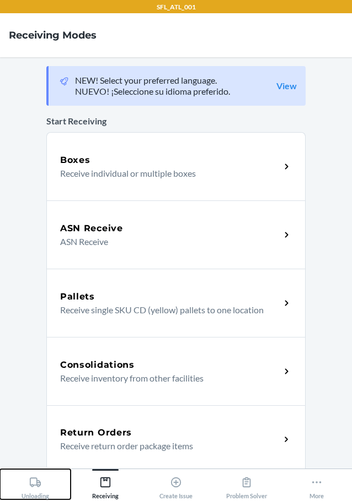
click at [26, 483] on div "Unloading" at bounding box center [35, 486] width 28 height 28
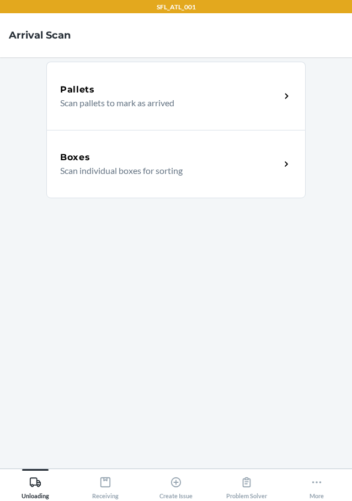
click at [123, 171] on p "Scan individual boxes for sorting" at bounding box center [165, 170] width 211 height 13
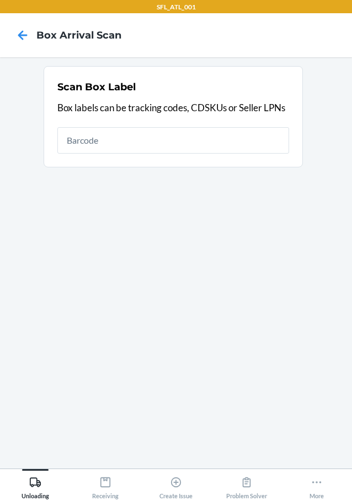
type input "4203025994001361060232983235220"
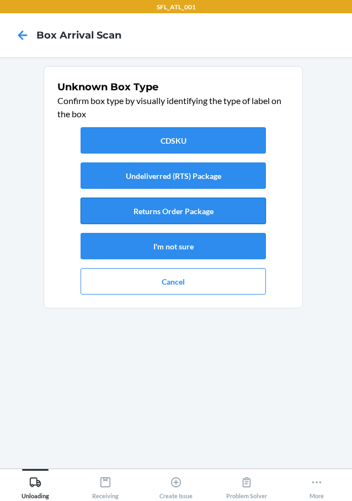
click at [225, 209] on button "Returns Order Package" at bounding box center [172, 211] width 185 height 26
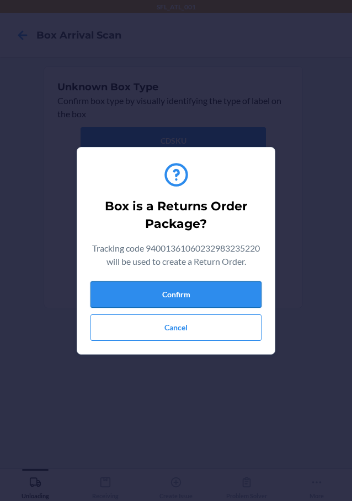
click at [181, 294] on button "Confirm" at bounding box center [175, 295] width 171 height 26
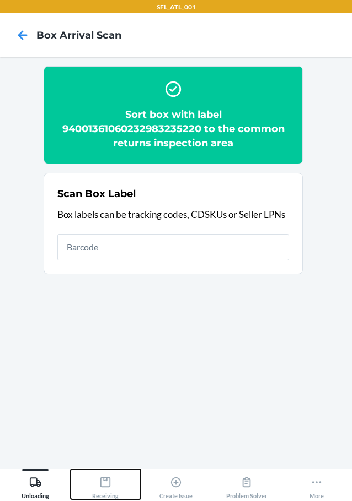
click at [105, 488] on icon at bounding box center [105, 483] width 12 height 12
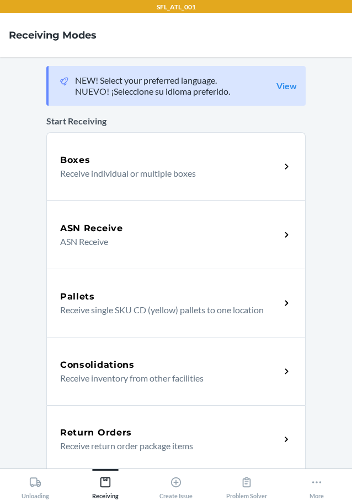
click at [119, 434] on h5 "Return Orders" at bounding box center [96, 432] width 72 height 13
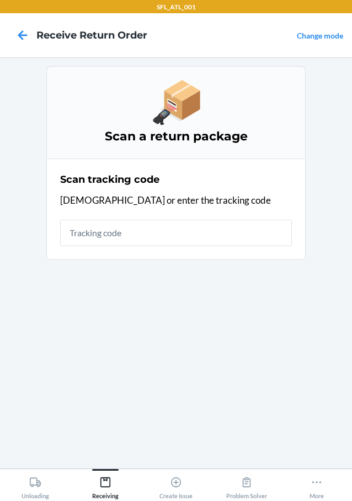
click at [188, 234] on input "text" at bounding box center [175, 233] width 231 height 26
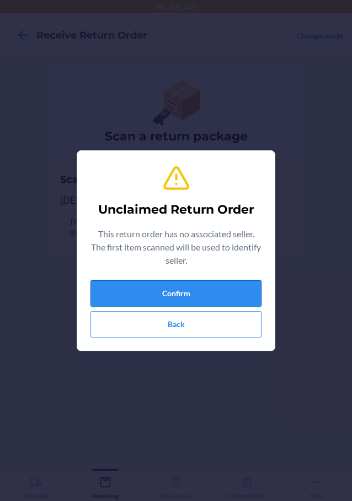
click at [229, 283] on button "Confirm" at bounding box center [175, 293] width 171 height 26
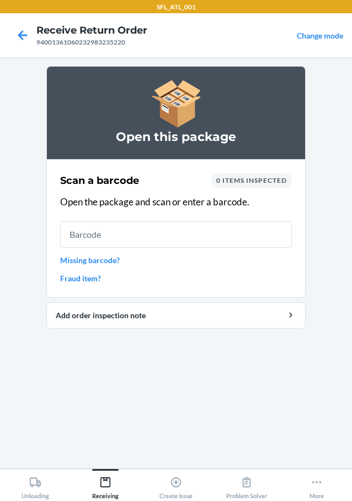
click at [219, 237] on input "text" at bounding box center [175, 235] width 231 height 26
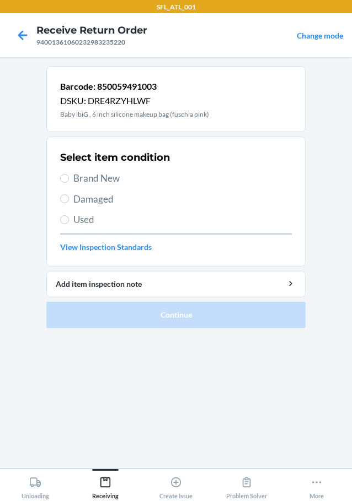
drag, startPoint x: 108, startPoint y: 179, endPoint x: 133, endPoint y: 241, distance: 67.2
click at [107, 179] on span "Brand New" at bounding box center [182, 178] width 218 height 14
click at [69, 179] on input "Brand New" at bounding box center [64, 178] width 9 height 9
radio input "true"
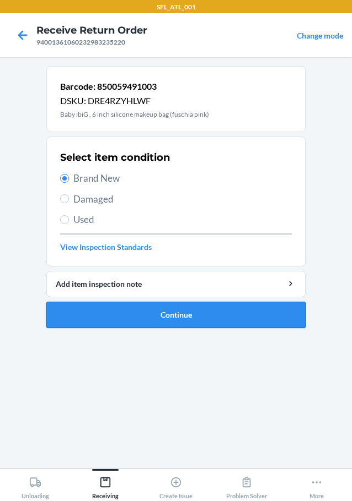
click at [150, 312] on button "Continue" at bounding box center [175, 315] width 259 height 26
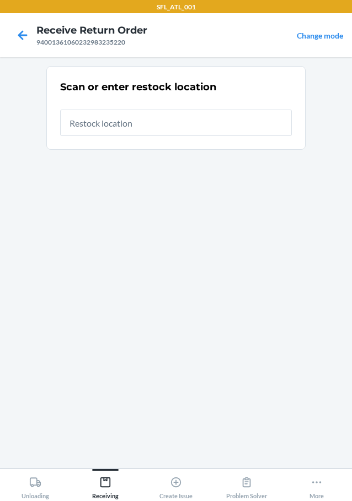
click at [170, 125] on input "text" at bounding box center [175, 123] width 231 height 26
type input "RTcart007"
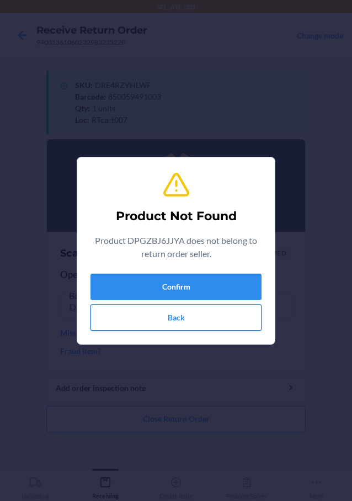
click at [226, 323] on button "Back" at bounding box center [175, 318] width 171 height 26
click at [209, 316] on button "Back" at bounding box center [175, 318] width 171 height 26
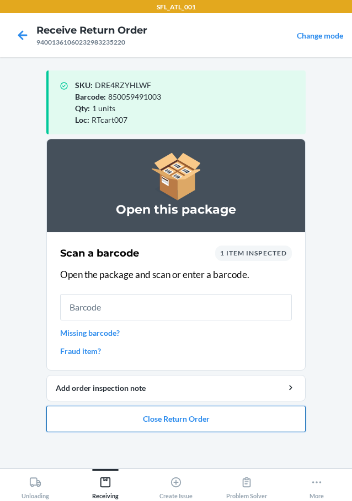
click at [206, 419] on button "Close Return Order" at bounding box center [175, 419] width 259 height 26
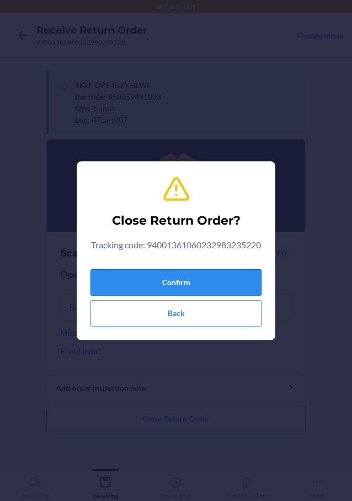
click at [225, 279] on button "Confirm" at bounding box center [175, 282] width 171 height 26
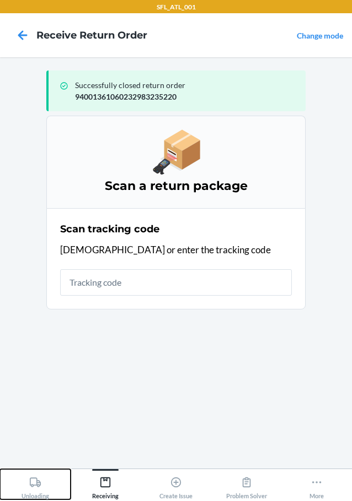
click at [36, 498] on div "Unloading" at bounding box center [35, 486] width 28 height 28
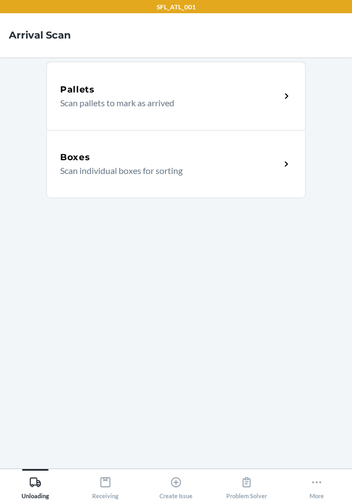
click at [193, 161] on div "Boxes" at bounding box center [170, 157] width 220 height 13
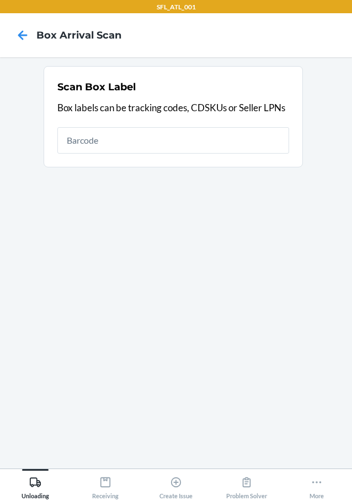
type input "42030259940013610602329832352846"
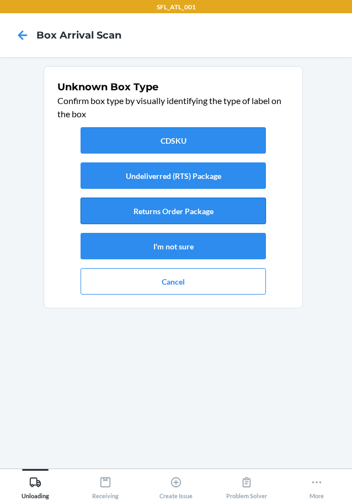
click at [207, 206] on button "Returns Order Package" at bounding box center [172, 211] width 185 height 26
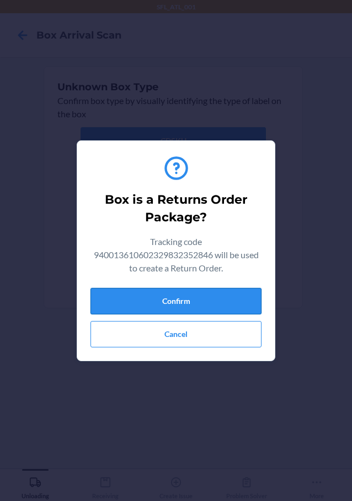
click at [195, 291] on button "Confirm" at bounding box center [175, 301] width 171 height 26
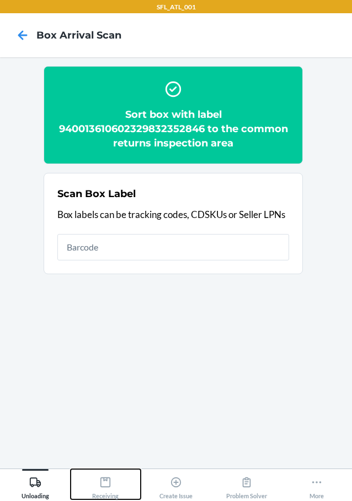
click at [110, 488] on icon at bounding box center [105, 483] width 12 height 12
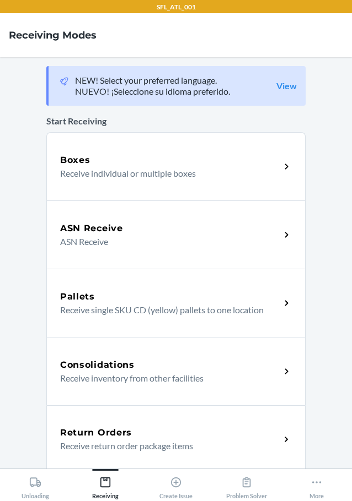
click at [163, 426] on div "Return Orders" at bounding box center [170, 432] width 220 height 13
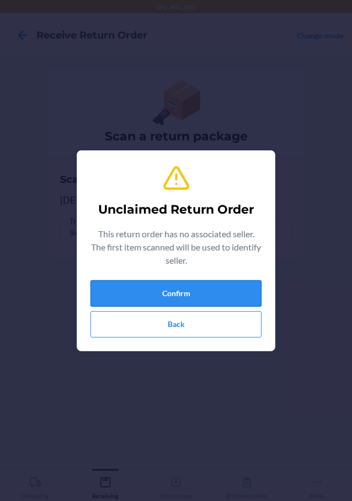
click at [206, 282] on button "Confirm" at bounding box center [175, 293] width 171 height 26
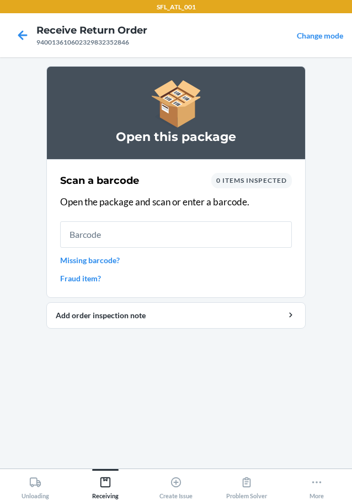
click at [203, 240] on input "text" at bounding box center [175, 235] width 231 height 26
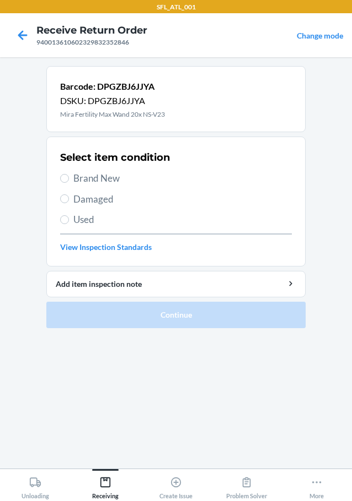
click at [107, 173] on span "Brand New" at bounding box center [182, 178] width 218 height 14
click at [69, 174] on input "Brand New" at bounding box center [64, 178] width 9 height 9
radio input "true"
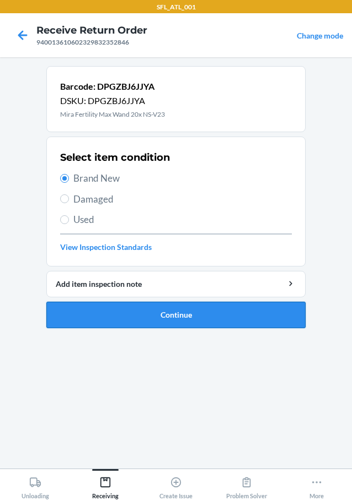
click at [204, 322] on button "Continue" at bounding box center [175, 315] width 259 height 26
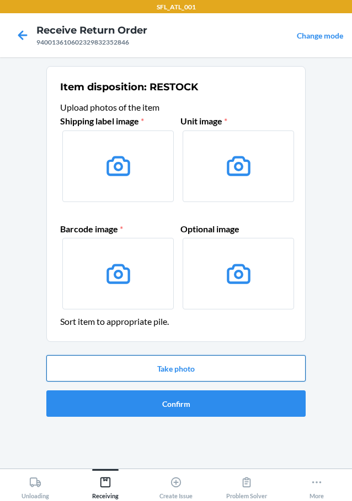
click at [183, 364] on button "Take photo" at bounding box center [175, 368] width 259 height 26
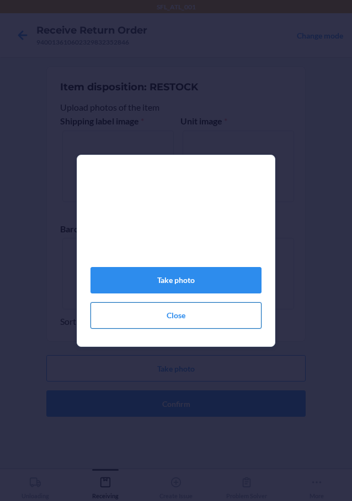
click at [218, 315] on button "Close" at bounding box center [175, 316] width 171 height 26
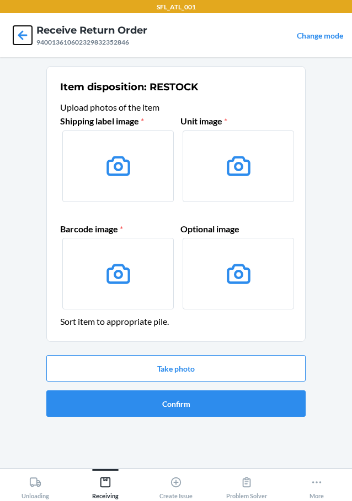
click at [17, 43] on icon at bounding box center [22, 35] width 19 height 19
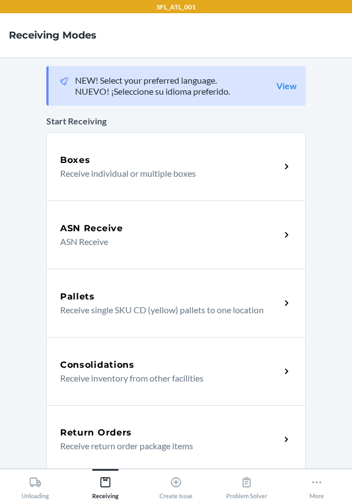
click at [123, 441] on p "Receive return order package items" at bounding box center [165, 446] width 211 height 13
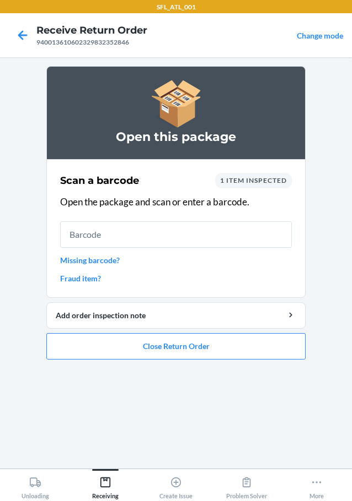
click at [241, 180] on span "1 item inspected" at bounding box center [253, 180] width 67 height 8
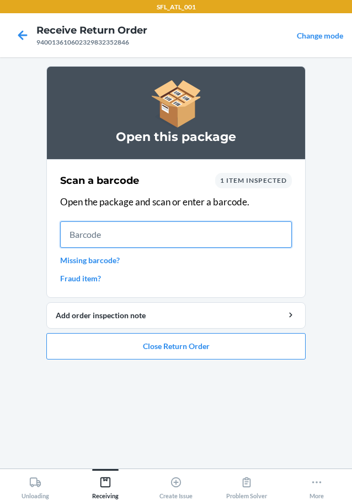
click at [203, 235] on input "text" at bounding box center [175, 235] width 231 height 26
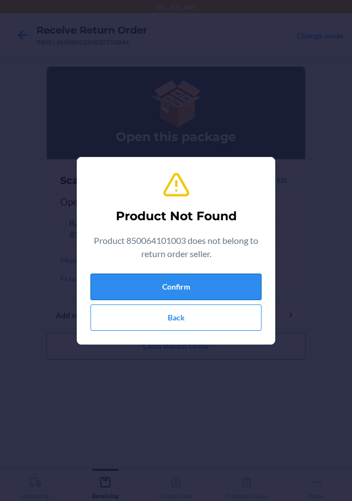
click at [193, 285] on button "Confirm" at bounding box center [175, 287] width 171 height 26
click at [227, 319] on button "Back" at bounding box center [175, 318] width 171 height 26
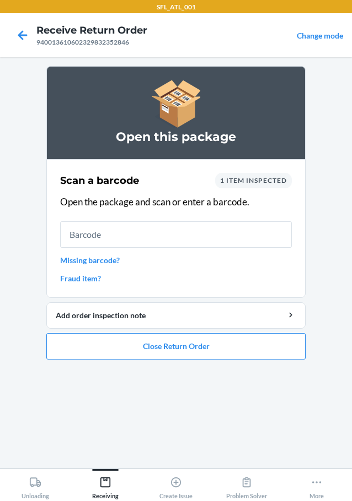
click at [273, 181] on span "1 item inspected" at bounding box center [253, 180] width 67 height 8
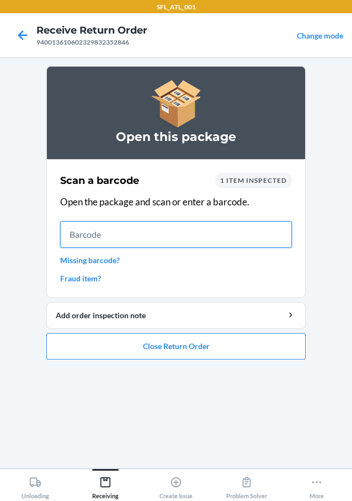
click at [232, 242] on input "text" at bounding box center [175, 235] width 231 height 26
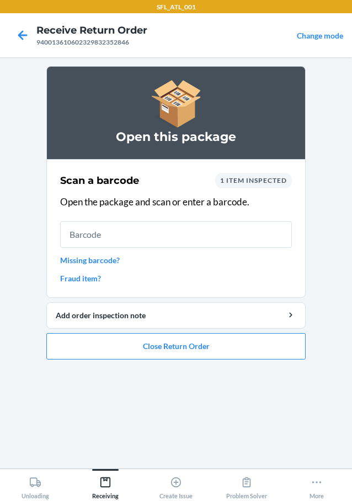
click at [269, 184] on span "1 item inspected" at bounding box center [253, 180] width 67 height 8
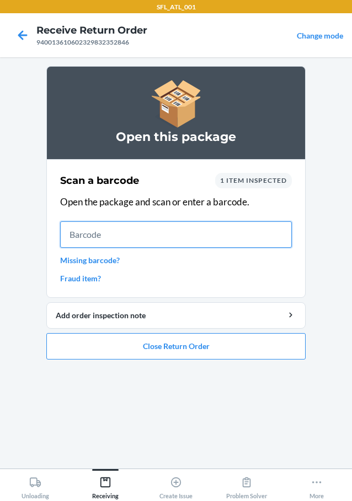
click at [238, 234] on input "text" at bounding box center [175, 235] width 231 height 26
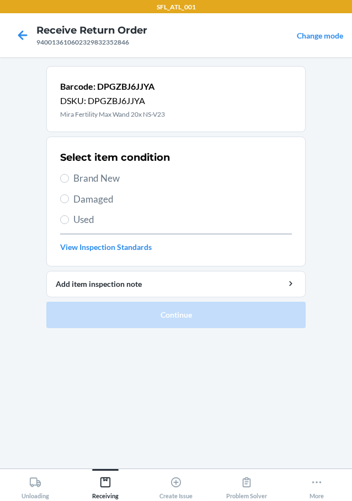
drag, startPoint x: 76, startPoint y: 180, endPoint x: 85, endPoint y: 180, distance: 9.4
click at [83, 180] on span "Brand New" at bounding box center [182, 178] width 218 height 14
click at [61, 176] on section "Select item condition Brand New Damaged Used View Inspection Standards" at bounding box center [175, 202] width 259 height 130
click at [66, 172] on label "Brand New" at bounding box center [175, 178] width 231 height 14
click at [66, 174] on input "Brand New" at bounding box center [64, 178] width 9 height 9
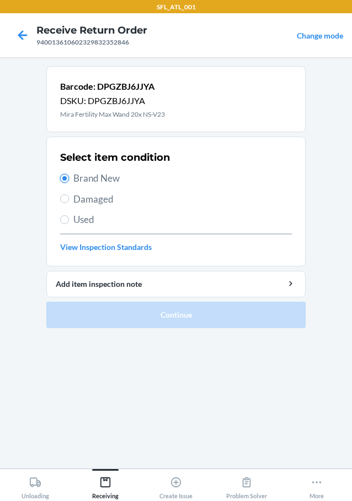
radio input "true"
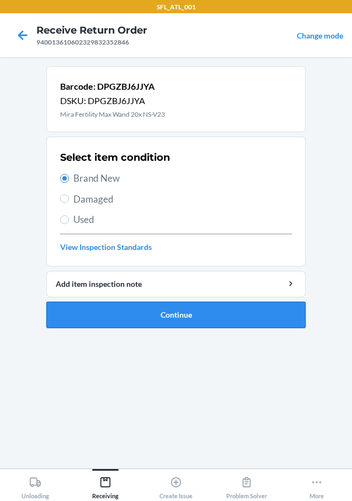
click at [168, 318] on button "Continue" at bounding box center [175, 315] width 259 height 26
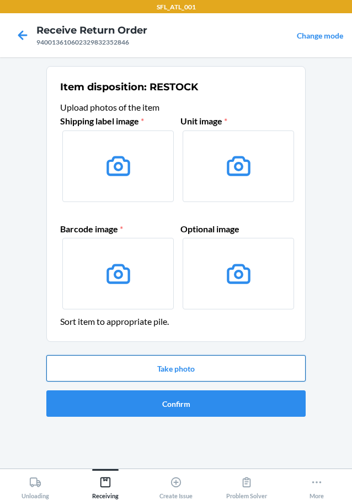
click at [185, 369] on button "Take photo" at bounding box center [175, 368] width 259 height 26
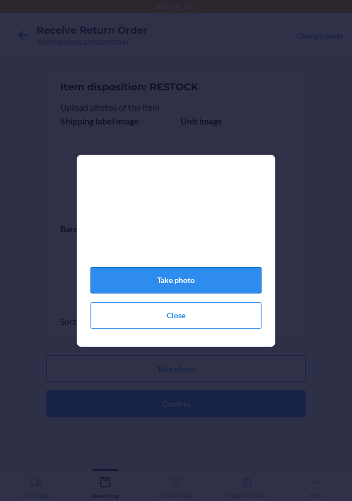
click at [193, 294] on button "Take photo" at bounding box center [175, 280] width 171 height 26
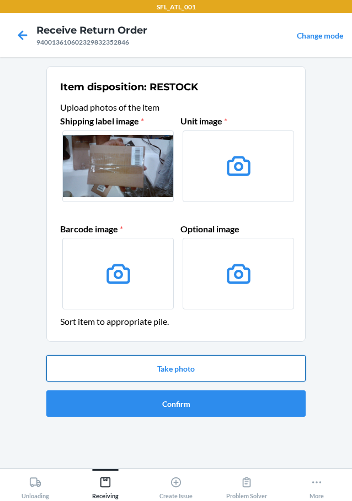
click at [170, 369] on button "Take photo" at bounding box center [175, 368] width 259 height 26
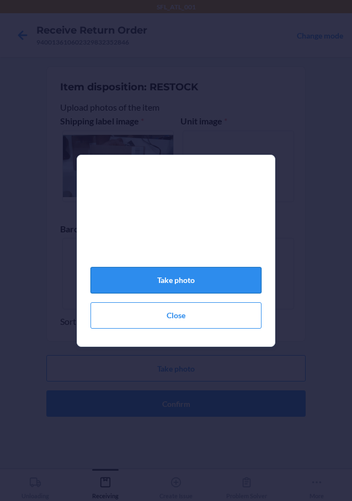
click at [176, 278] on button "Take photo" at bounding box center [175, 280] width 171 height 26
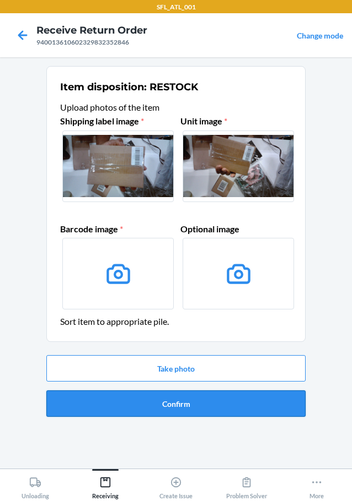
click at [207, 399] on button "Confirm" at bounding box center [175, 404] width 259 height 26
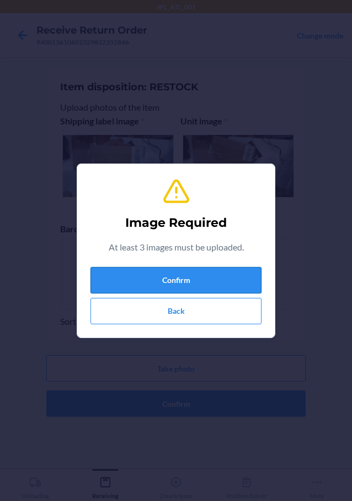
click at [198, 286] on button "Confirm" at bounding box center [175, 280] width 171 height 26
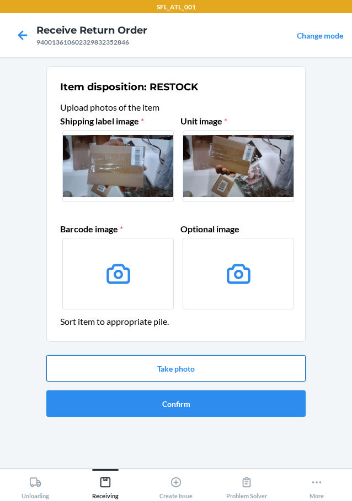
click at [206, 373] on button "Take photo" at bounding box center [175, 368] width 259 height 26
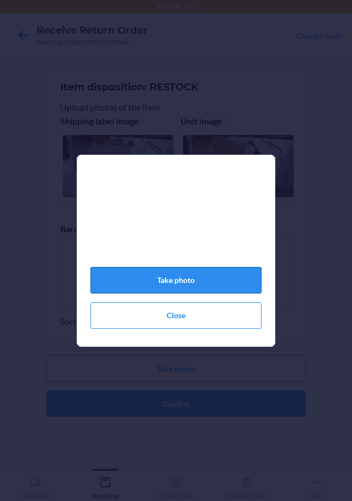
click at [181, 287] on button "Take photo" at bounding box center [175, 280] width 171 height 26
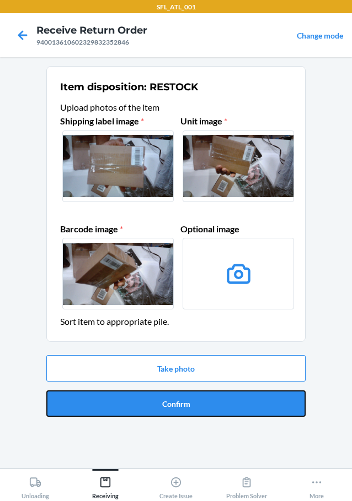
click at [202, 407] on button "Confirm" at bounding box center [175, 404] width 259 height 26
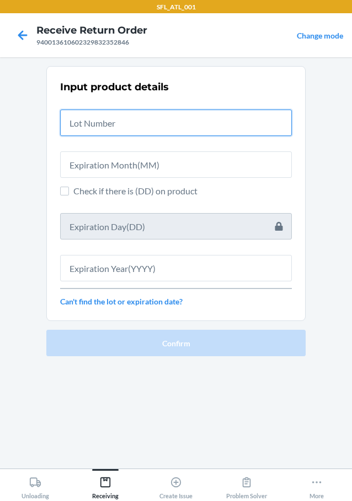
click at [144, 128] on input "text" at bounding box center [175, 123] width 231 height 26
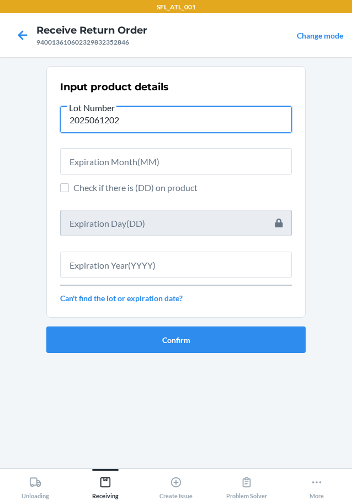
type input "2025061202"
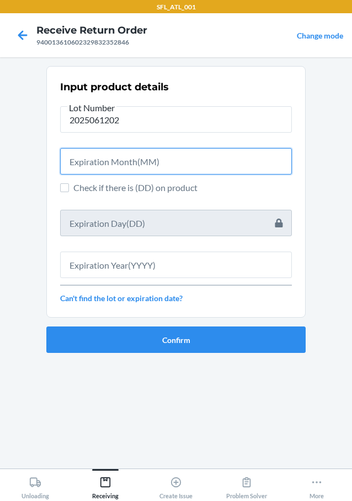
click at [118, 164] on input "text" at bounding box center [175, 161] width 231 height 26
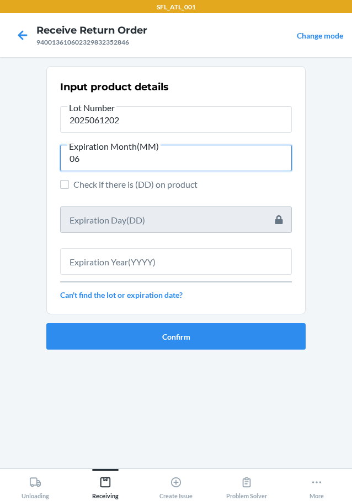
type input "06"
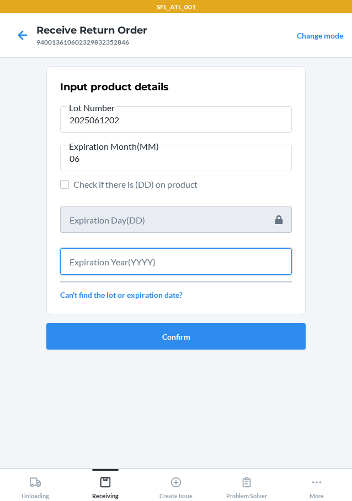
click at [182, 264] on input "text" at bounding box center [175, 262] width 231 height 26
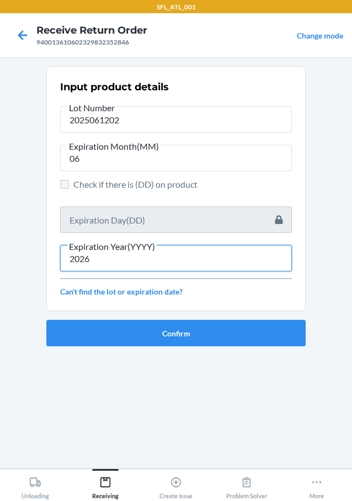
type input "2026"
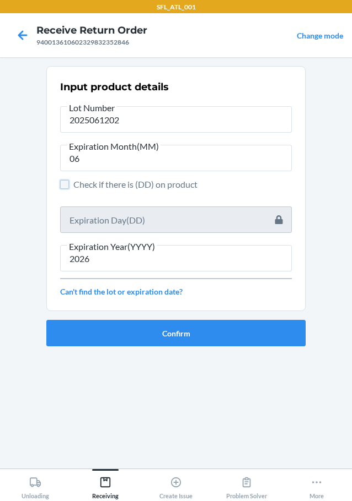
click at [66, 185] on input "Check if there is (DD) on product" at bounding box center [64, 184] width 9 height 9
checkbox input "true"
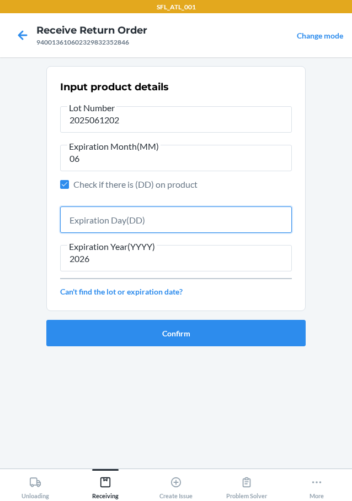
click at [158, 217] on input "text" at bounding box center [175, 220] width 231 height 26
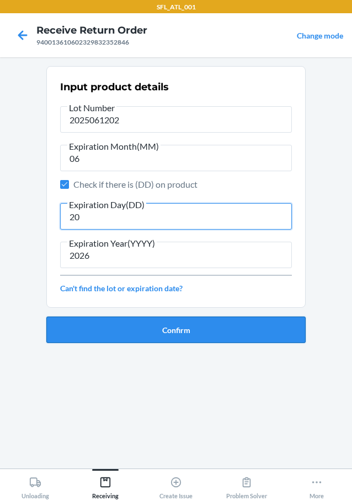
type input "20"
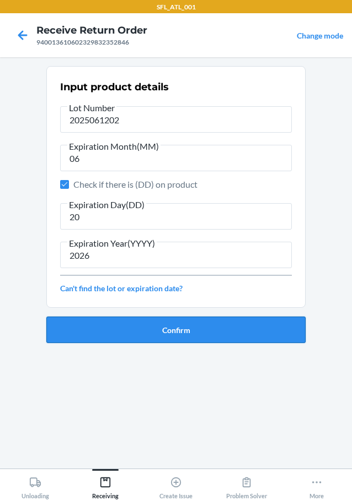
click at [201, 331] on button "Confirm" at bounding box center [175, 330] width 259 height 26
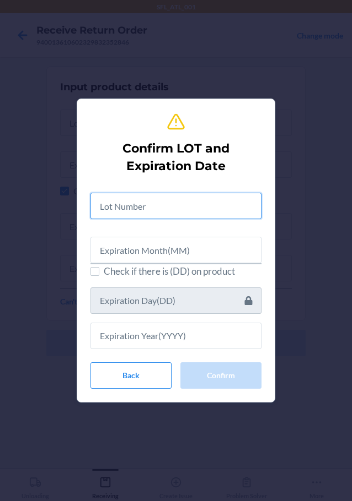
click at [136, 201] on input "text" at bounding box center [175, 206] width 171 height 26
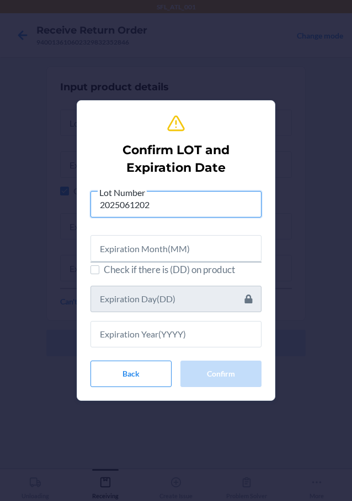
type input "2025061202"
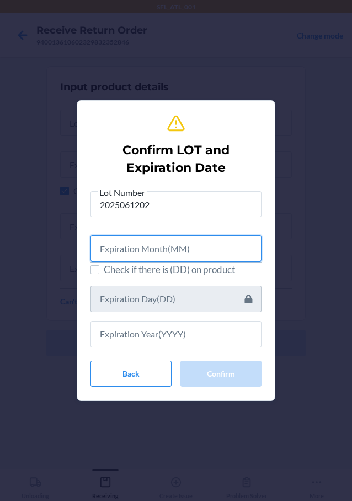
click at [212, 241] on input "text" at bounding box center [175, 248] width 171 height 26
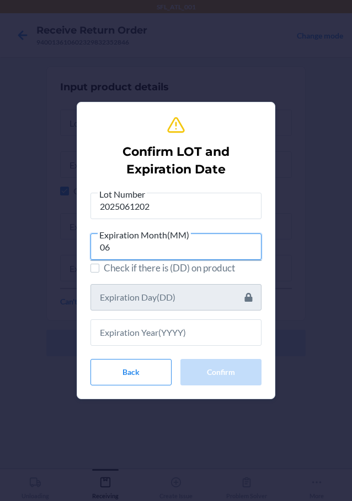
type input "06"
click at [181, 271] on span "Check if there is (DD) on product" at bounding box center [183, 268] width 158 height 14
click at [99, 271] on input "Check if there is (DD) on product" at bounding box center [94, 268] width 9 height 9
checkbox input "true"
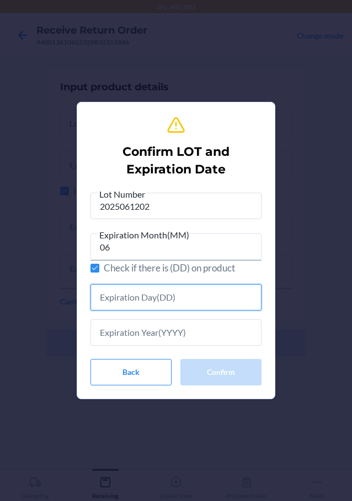
click at [150, 299] on input "text" at bounding box center [175, 297] width 171 height 26
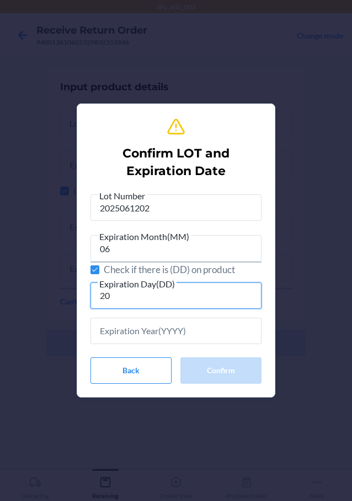
type input "20"
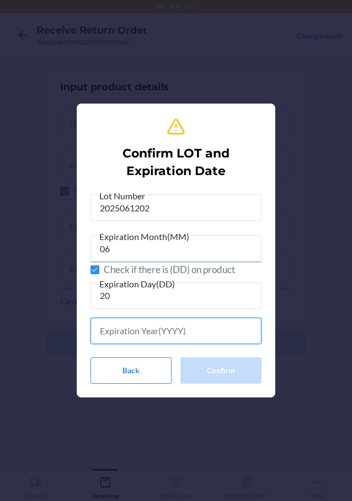
click at [143, 331] on input "text" at bounding box center [175, 331] width 171 height 26
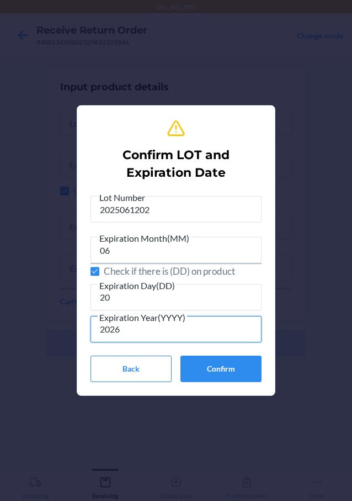
type input "2026"
drag, startPoint x: 225, startPoint y: 354, endPoint x: 223, endPoint y: 363, distance: 8.4
click at [223, 355] on div "Lot Number 2025061202 Expiration Month(MM) 06 Check if there is (DD) on product…" at bounding box center [175, 287] width 171 height 192
click at [225, 364] on button "Confirm" at bounding box center [220, 369] width 81 height 26
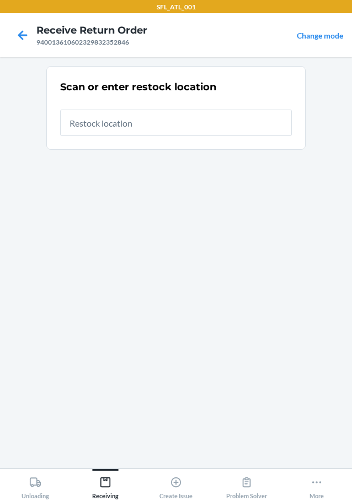
click at [163, 129] on input "text" at bounding box center [175, 123] width 231 height 26
type input "r"
type input "RTcart007"
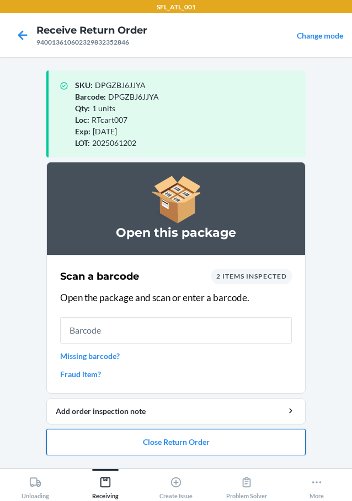
click at [222, 444] on button "Close Return Order" at bounding box center [175, 442] width 259 height 26
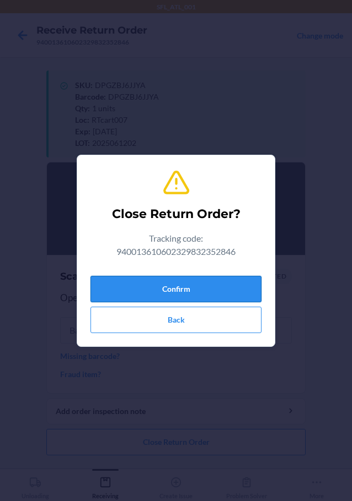
click at [230, 291] on button "Confirm" at bounding box center [175, 289] width 171 height 26
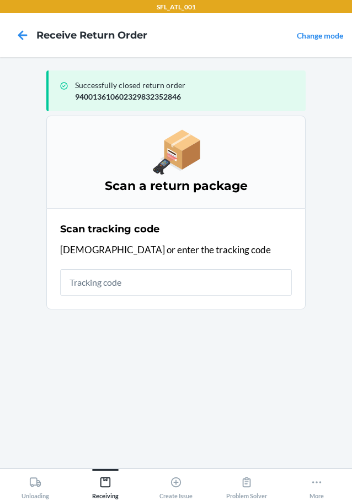
click at [198, 275] on input "text" at bounding box center [175, 282] width 231 height 26
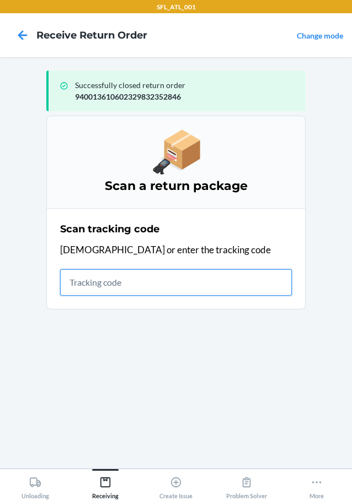
drag, startPoint x: 184, startPoint y: 283, endPoint x: 176, endPoint y: 300, distance: 18.7
click at [184, 286] on input "text" at bounding box center [175, 282] width 231 height 26
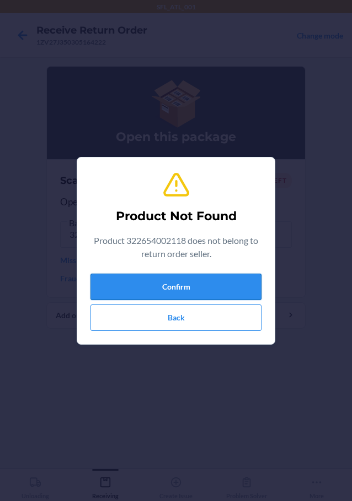
click at [181, 287] on button "Confirm" at bounding box center [175, 287] width 171 height 26
click at [182, 287] on button "Confirm" at bounding box center [175, 287] width 171 height 26
click at [182, 289] on button "Confirm" at bounding box center [175, 287] width 171 height 26
click at [182, 288] on button "Confirm" at bounding box center [175, 287] width 171 height 26
click at [177, 311] on button "Back" at bounding box center [175, 318] width 171 height 26
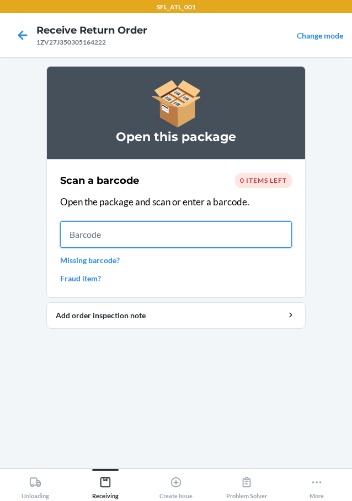
click at [170, 231] on input "text" at bounding box center [175, 235] width 231 height 26
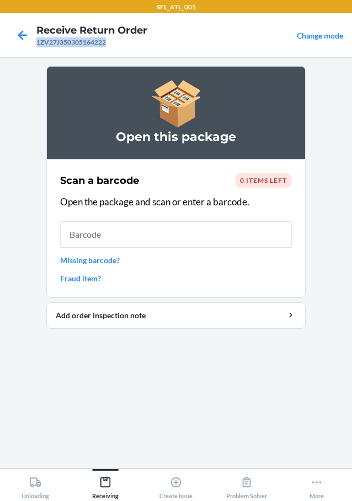
drag, startPoint x: 76, startPoint y: 47, endPoint x: 37, endPoint y: 43, distance: 38.8
click at [37, 43] on div "1ZV27J350305164222" at bounding box center [91, 42] width 111 height 10
copy div "1ZV27J350305164222"
drag, startPoint x: 15, startPoint y: 39, endPoint x: 21, endPoint y: 38, distance: 6.6
click at [16, 38] on icon at bounding box center [22, 35] width 19 height 19
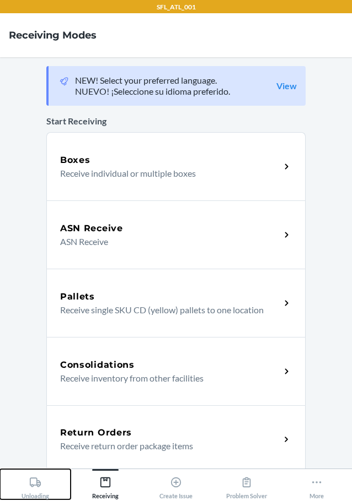
click at [18, 483] on button "Unloading" at bounding box center [35, 484] width 71 height 30
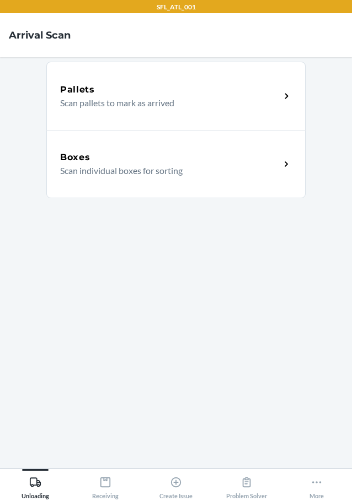
click at [254, 182] on div "Boxes Scan individual boxes for sorting" at bounding box center [175, 164] width 259 height 68
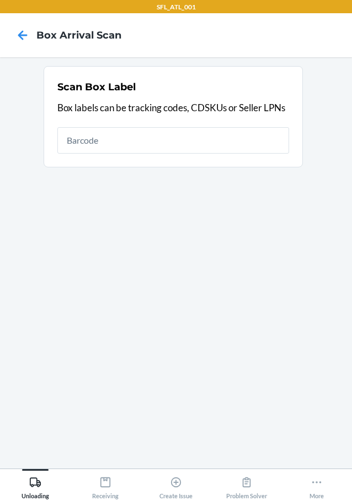
type input "1ZV27J350305164225"
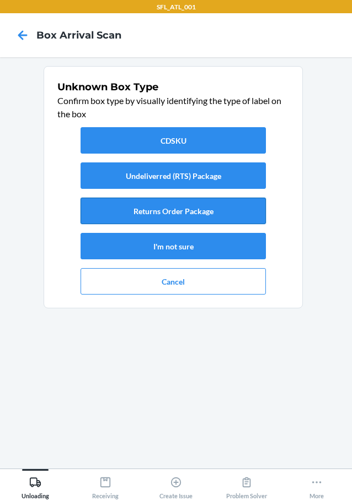
click at [199, 202] on button "Returns Order Package" at bounding box center [172, 211] width 185 height 26
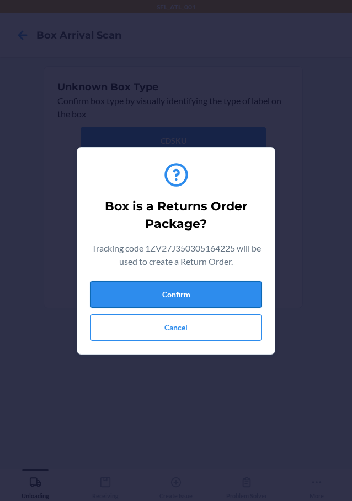
click at [237, 296] on button "Confirm" at bounding box center [175, 295] width 171 height 26
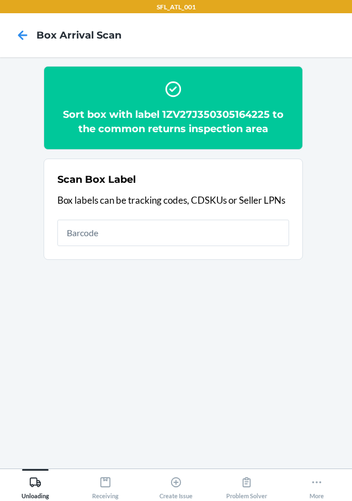
click at [214, 234] on input "text" at bounding box center [172, 233] width 231 height 26
type input "322654002118"
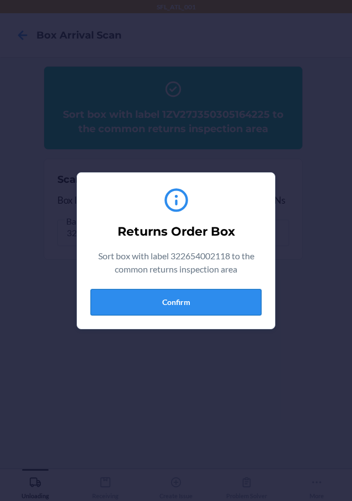
click at [167, 300] on button "Confirm" at bounding box center [175, 302] width 171 height 26
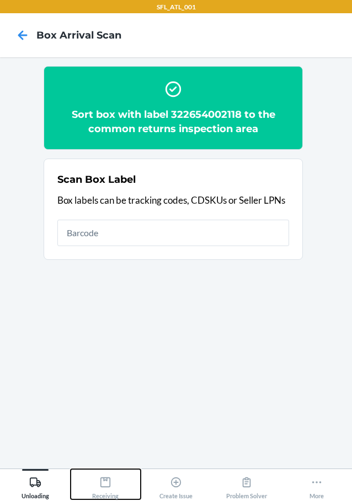
click at [111, 482] on icon at bounding box center [105, 483] width 12 height 12
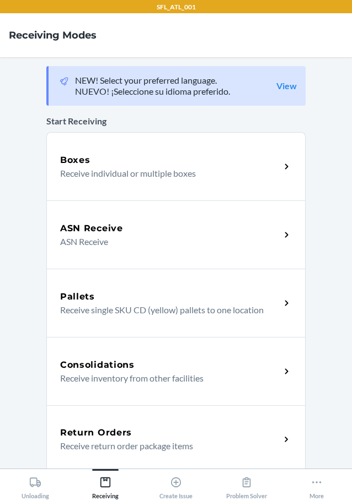
click at [166, 442] on p "Receive return order package items" at bounding box center [165, 446] width 211 height 13
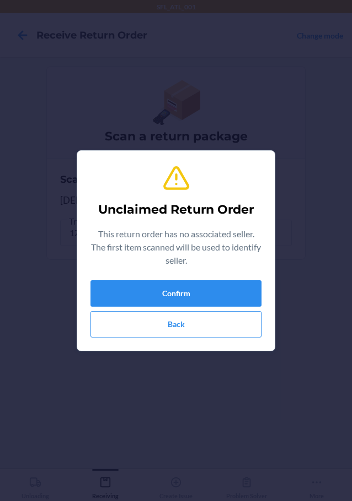
click at [208, 276] on div "Unclaimed Return Order This return order has no associated seller. The first it…" at bounding box center [175, 251] width 171 height 182
click at [208, 282] on button "Confirm" at bounding box center [175, 293] width 171 height 26
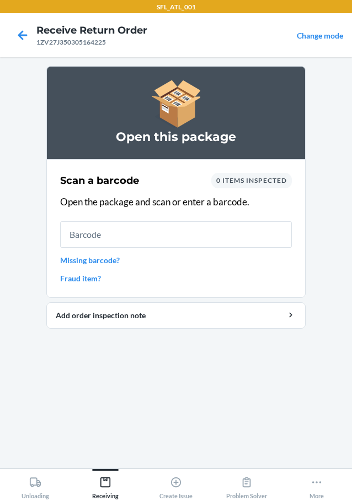
click at [231, 243] on input "text" at bounding box center [175, 235] width 231 height 26
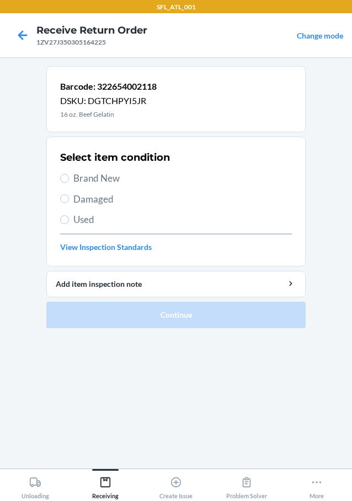
click at [104, 178] on span "Brand New" at bounding box center [182, 178] width 218 height 14
click at [83, 214] on span "Used" at bounding box center [182, 220] width 218 height 14
click at [69, 215] on input "Used" at bounding box center [64, 219] width 9 height 9
radio input "true"
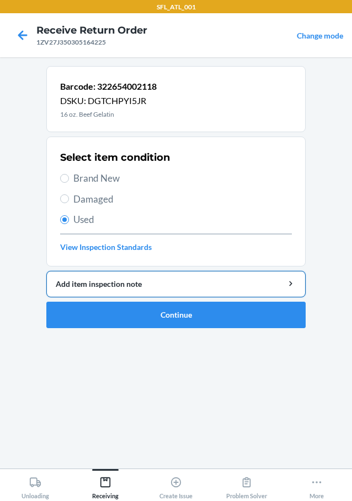
click at [136, 283] on div "Add item inspection note" at bounding box center [176, 284] width 240 height 12
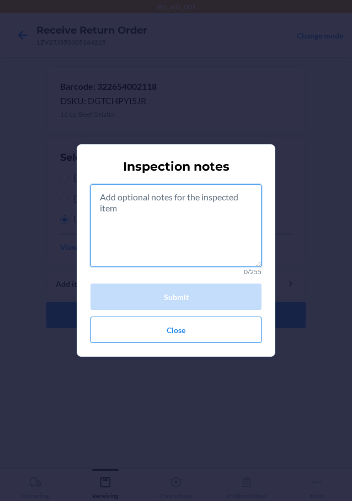
click at [158, 218] on textarea at bounding box center [175, 226] width 171 height 83
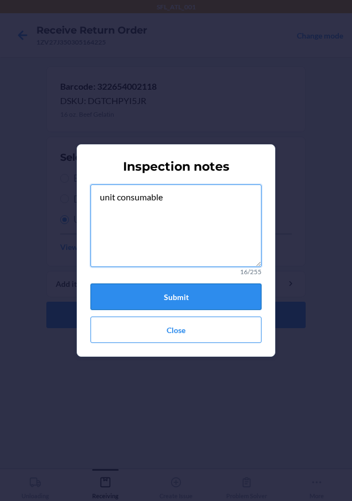
type textarea "unit consumable"
click at [195, 288] on button "Submit" at bounding box center [175, 297] width 171 height 26
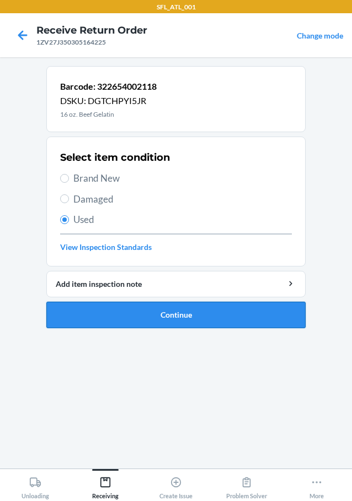
click at [182, 304] on button "Continue" at bounding box center [175, 315] width 259 height 26
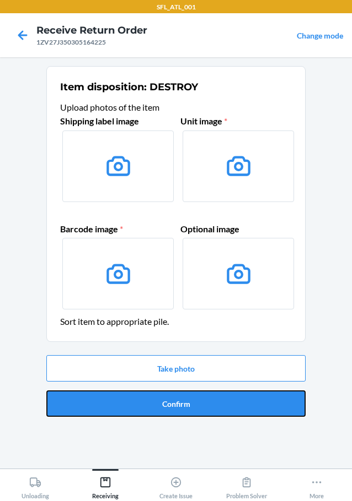
click at [182, 403] on button "Confirm" at bounding box center [175, 404] width 259 height 26
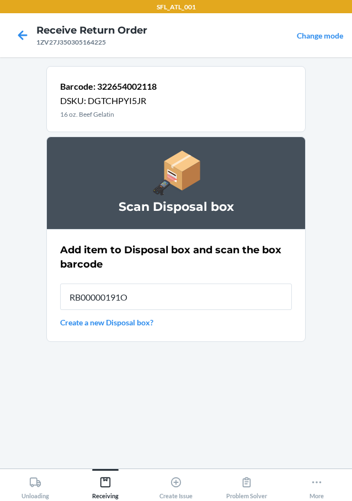
type input "RB00000191O"
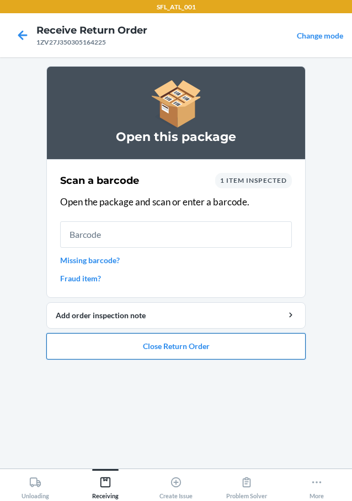
click at [200, 355] on button "Close Return Order" at bounding box center [175, 346] width 259 height 26
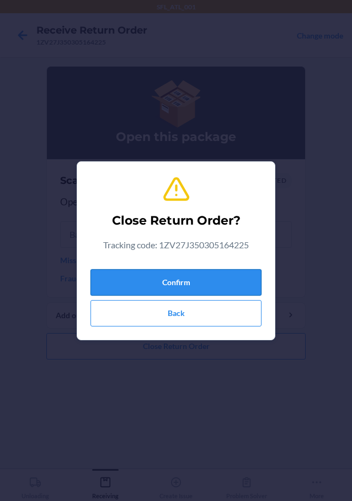
click at [189, 280] on button "Confirm" at bounding box center [175, 282] width 171 height 26
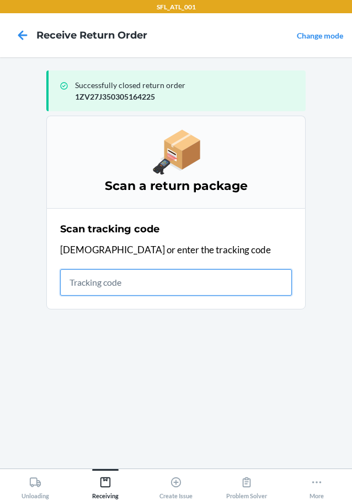
click at [249, 280] on input "text" at bounding box center [175, 282] width 231 height 26
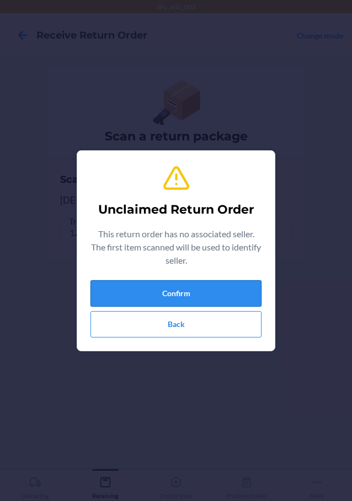
click at [181, 291] on button "Confirm" at bounding box center [175, 293] width 171 height 26
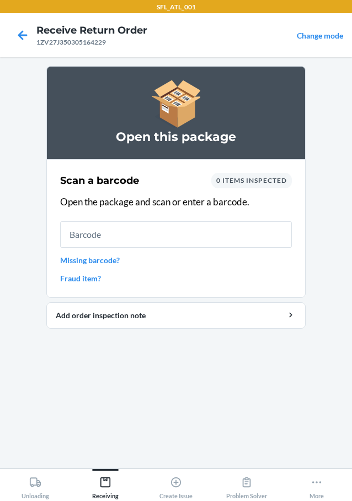
click at [183, 238] on input "text" at bounding box center [175, 235] width 231 height 26
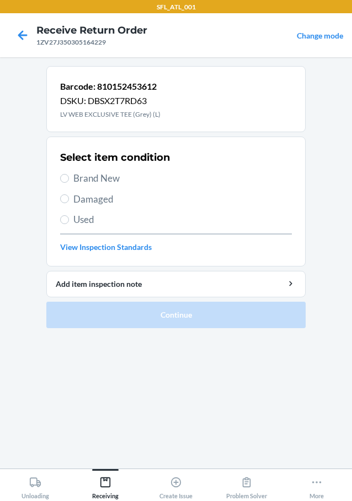
click at [106, 179] on span "Brand New" at bounding box center [182, 178] width 218 height 14
click at [69, 179] on input "Brand New" at bounding box center [64, 178] width 9 height 9
radio input "true"
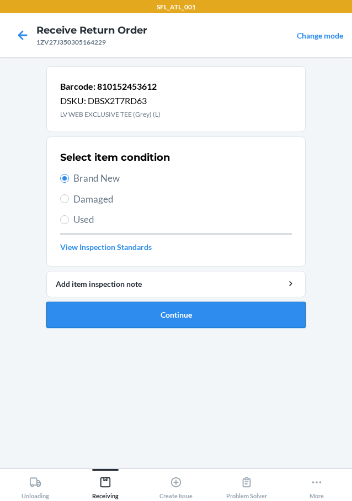
click at [241, 316] on button "Continue" at bounding box center [175, 315] width 259 height 26
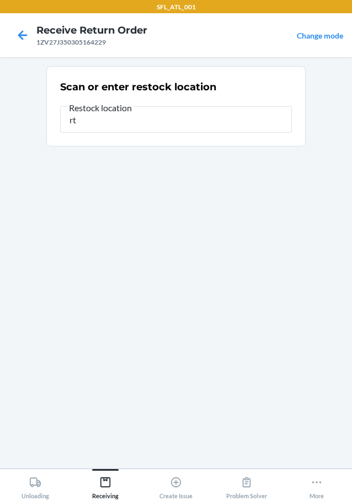
type input "r"
type input "RTcart007"
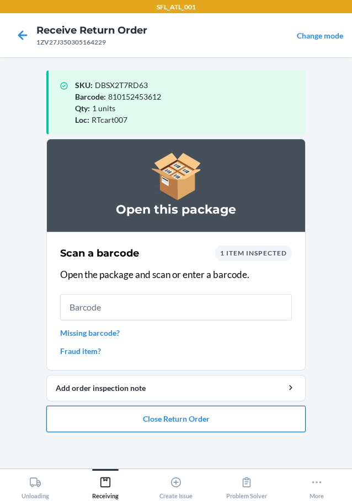
click at [189, 410] on button "Close Return Order" at bounding box center [175, 419] width 259 height 26
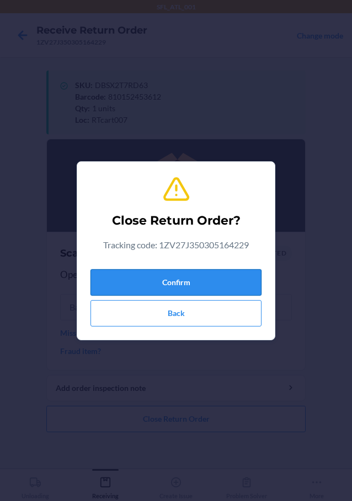
click at [224, 283] on button "Confirm" at bounding box center [175, 282] width 171 height 26
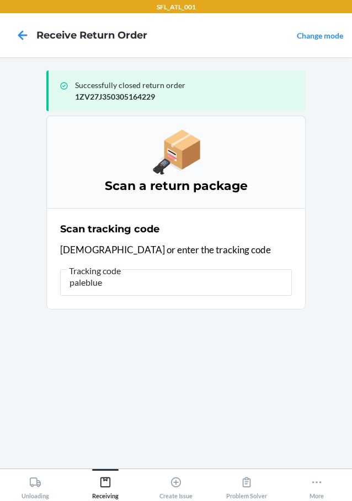
type input "paleblue"
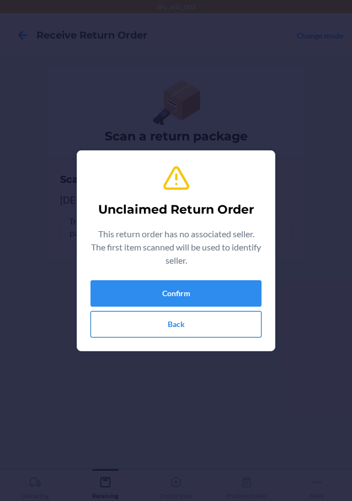
click at [179, 318] on button "Back" at bounding box center [175, 324] width 171 height 26
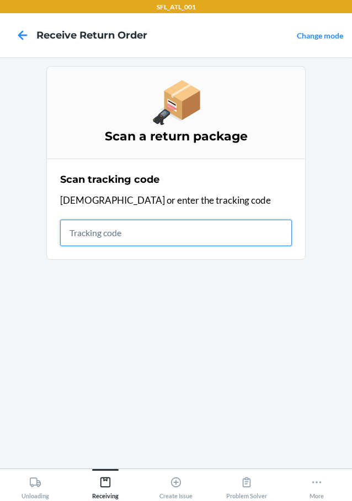
click at [192, 242] on input "text" at bounding box center [175, 233] width 231 height 26
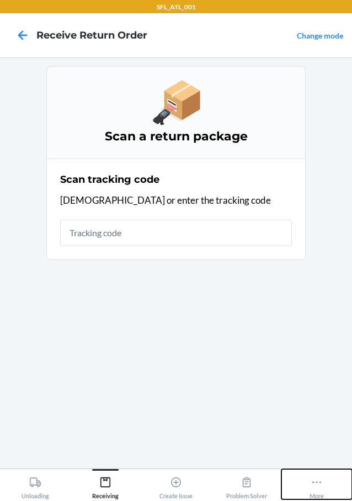
click at [317, 480] on icon at bounding box center [316, 483] width 12 height 12
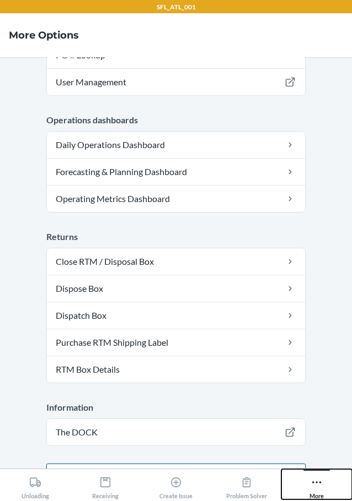
scroll to position [324, 0]
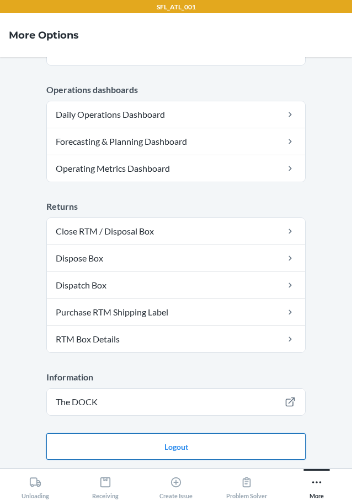
click at [217, 445] on button "Logout" at bounding box center [175, 447] width 259 height 26
